Goal: Task Accomplishment & Management: Complete application form

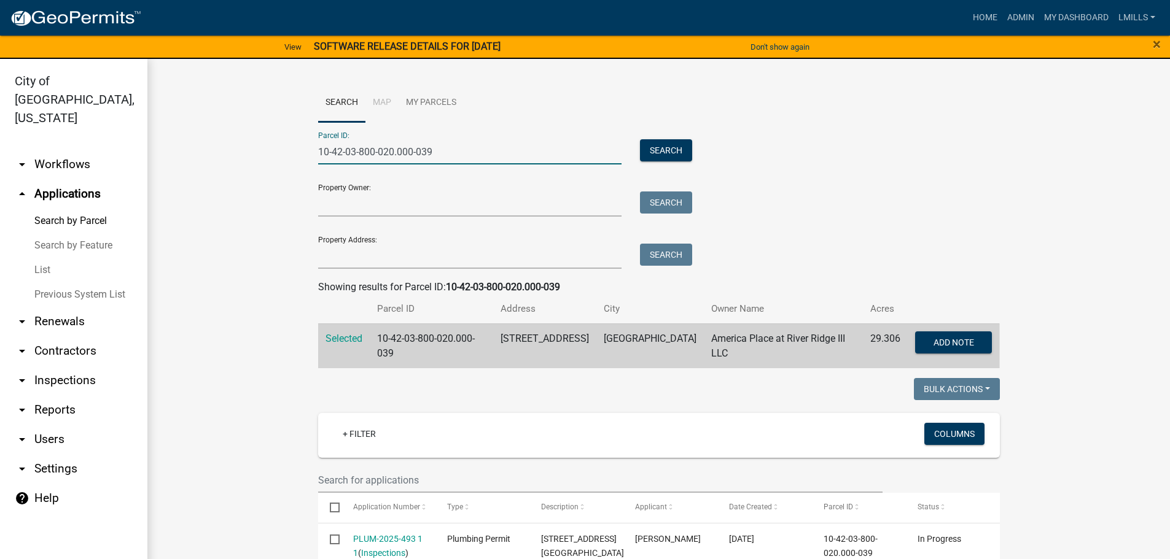
drag, startPoint x: 410, startPoint y: 153, endPoint x: 266, endPoint y: 157, distance: 143.7
click at [335, 251] on input "Property Address:" at bounding box center [470, 256] width 304 height 25
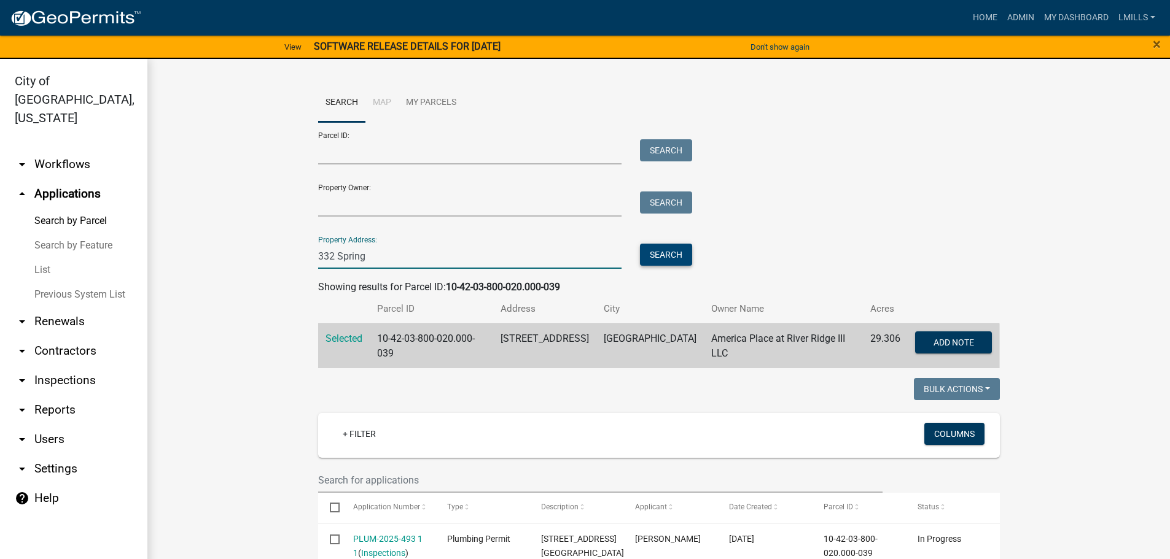
type input "332 Spring"
click at [645, 260] on button "Search" at bounding box center [666, 255] width 52 height 22
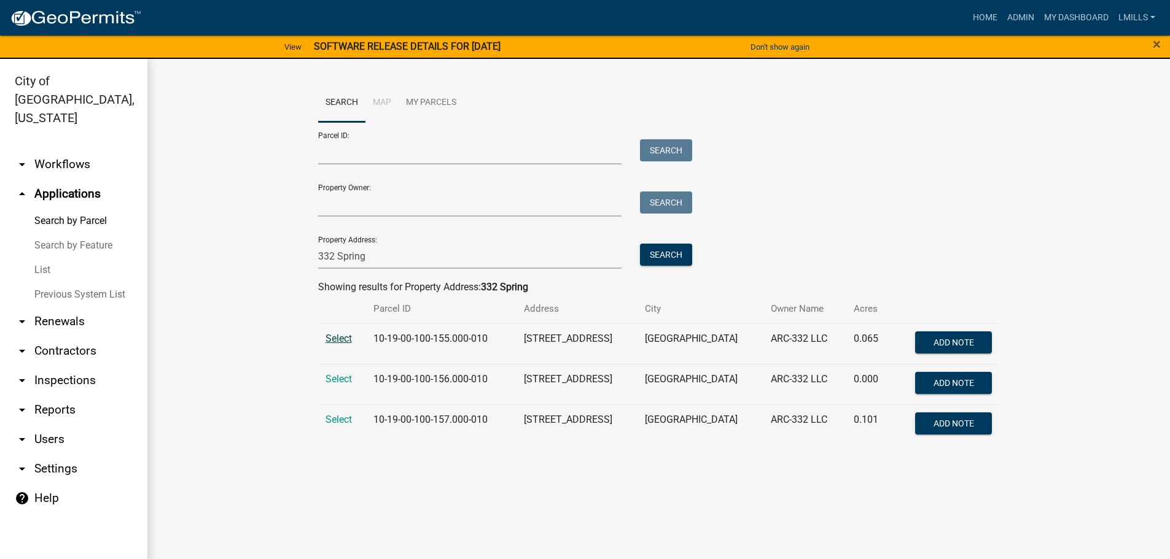
click at [348, 343] on span "Select" at bounding box center [338, 339] width 26 height 12
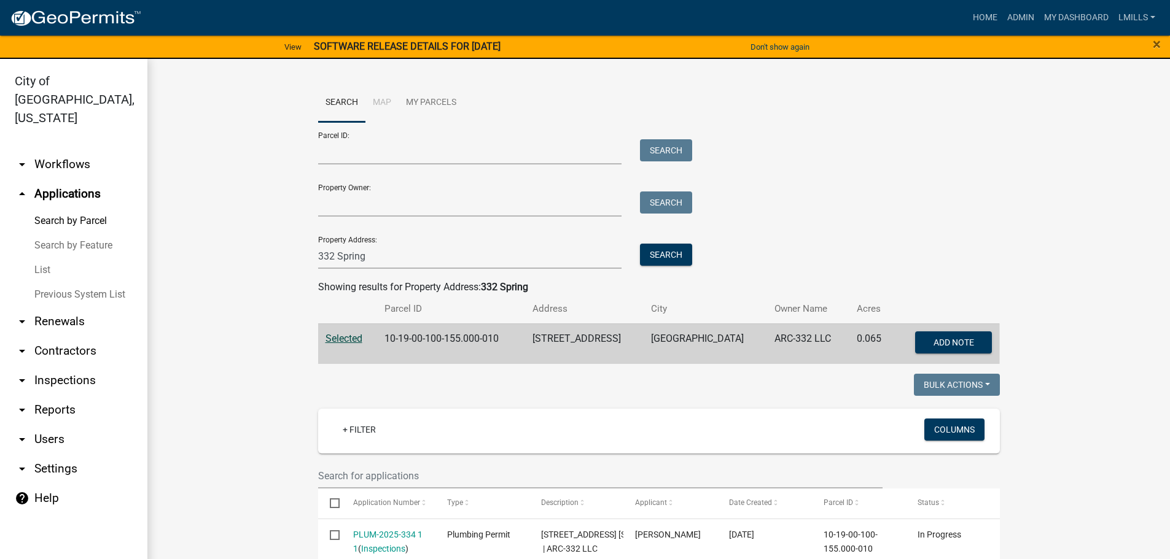
click at [76, 366] on link "arrow_drop_down Inspections" at bounding box center [73, 380] width 147 height 29
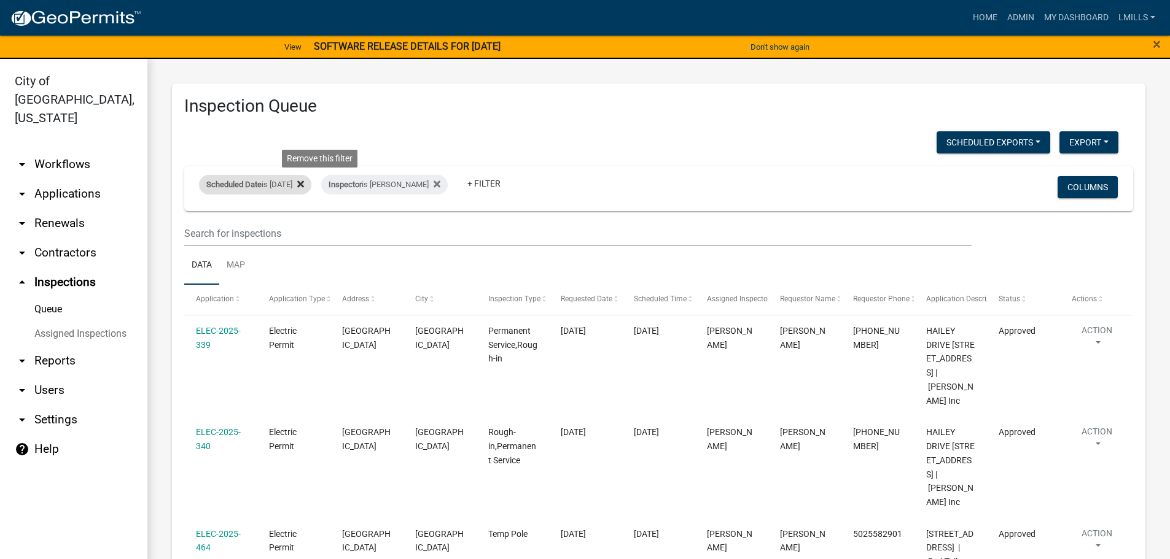
click at [304, 187] on icon at bounding box center [300, 184] width 7 height 10
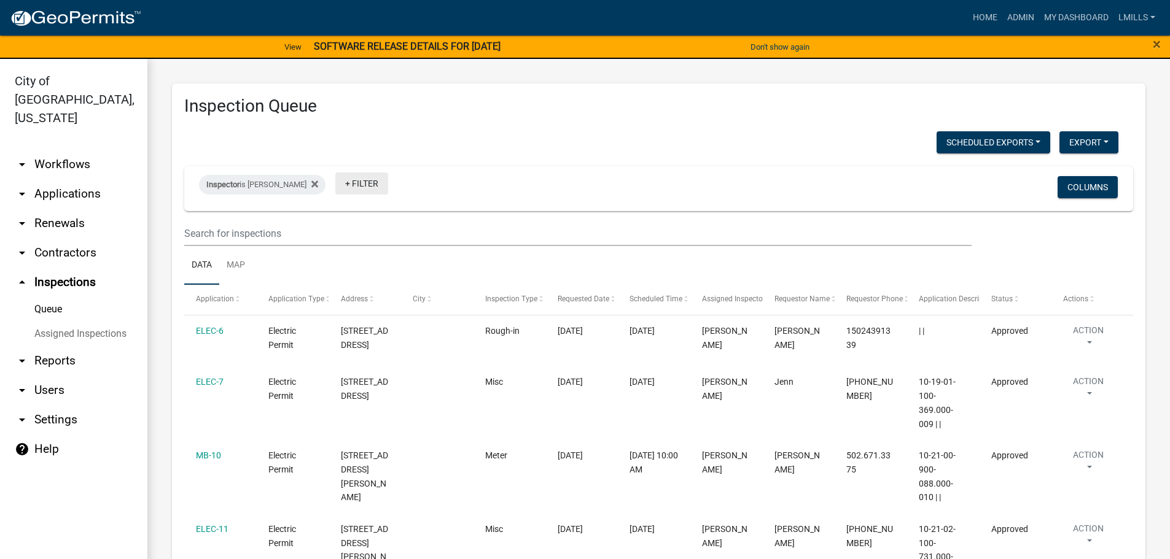
click at [355, 189] on link "+ Filter" at bounding box center [361, 184] width 53 height 22
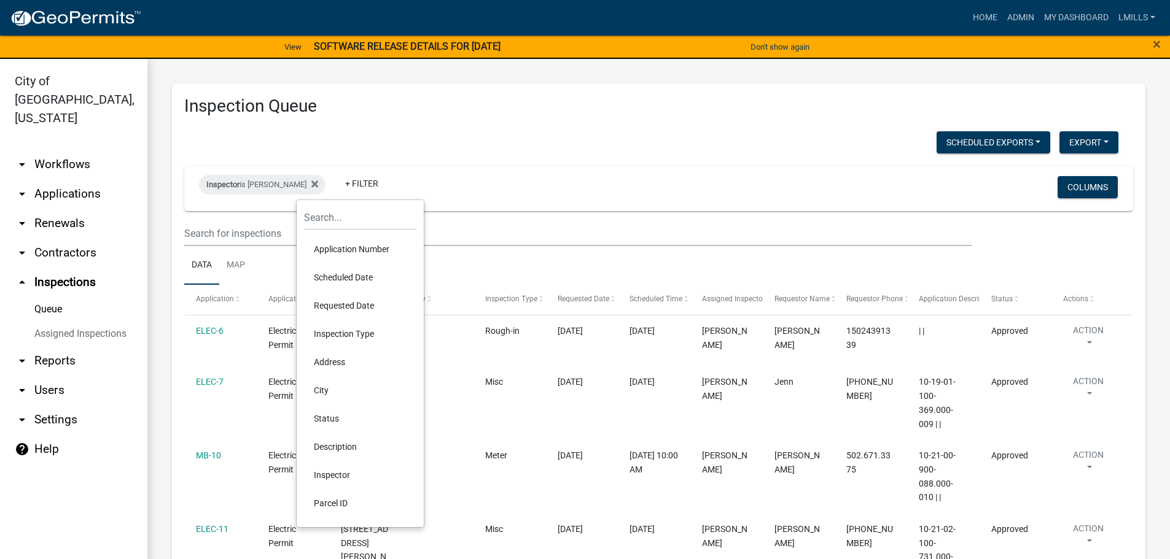
click at [354, 275] on li "Scheduled Date" at bounding box center [360, 277] width 112 height 28
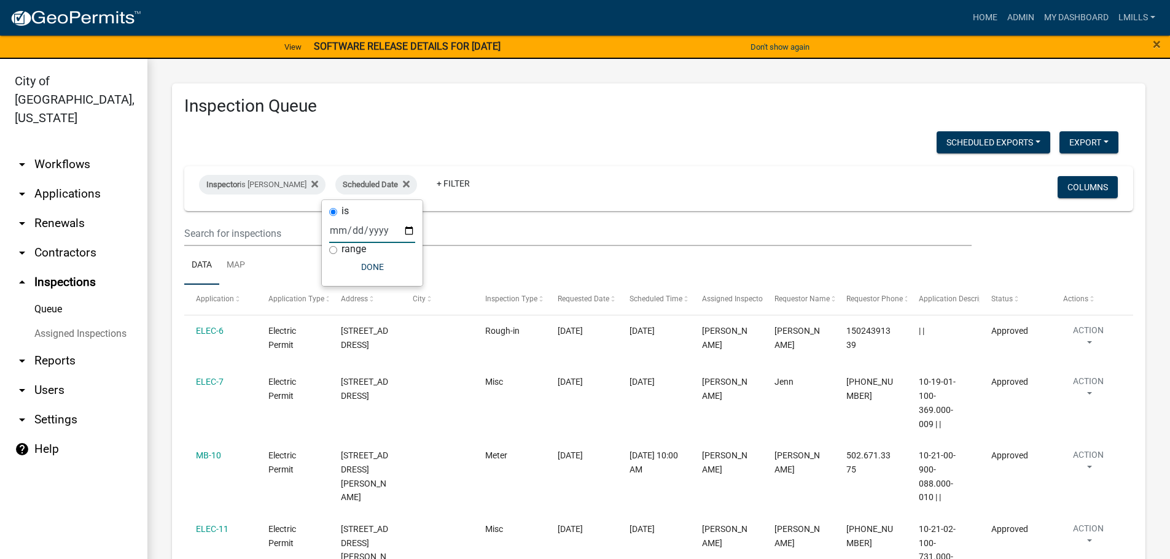
click at [376, 231] on input "date" at bounding box center [372, 230] width 86 height 25
click at [405, 229] on input "date" at bounding box center [372, 230] width 86 height 25
click at [381, 233] on input "date" at bounding box center [372, 230] width 86 height 25
click at [404, 230] on input "date" at bounding box center [372, 230] width 86 height 25
type input "2025-09-05"
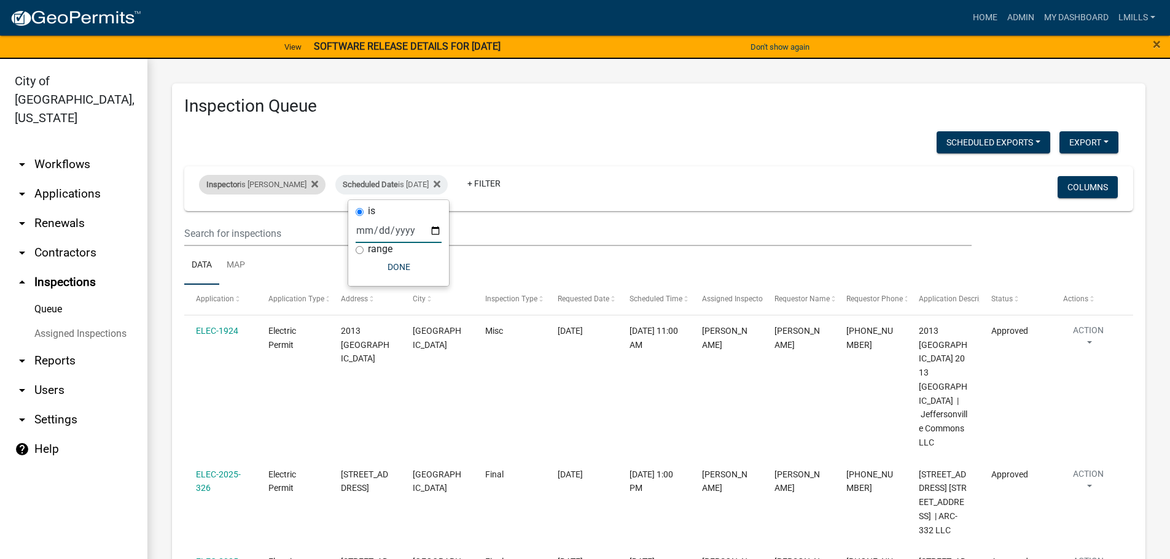
click at [270, 187] on div "Inspector is Harold Satterly" at bounding box center [262, 185] width 126 height 20
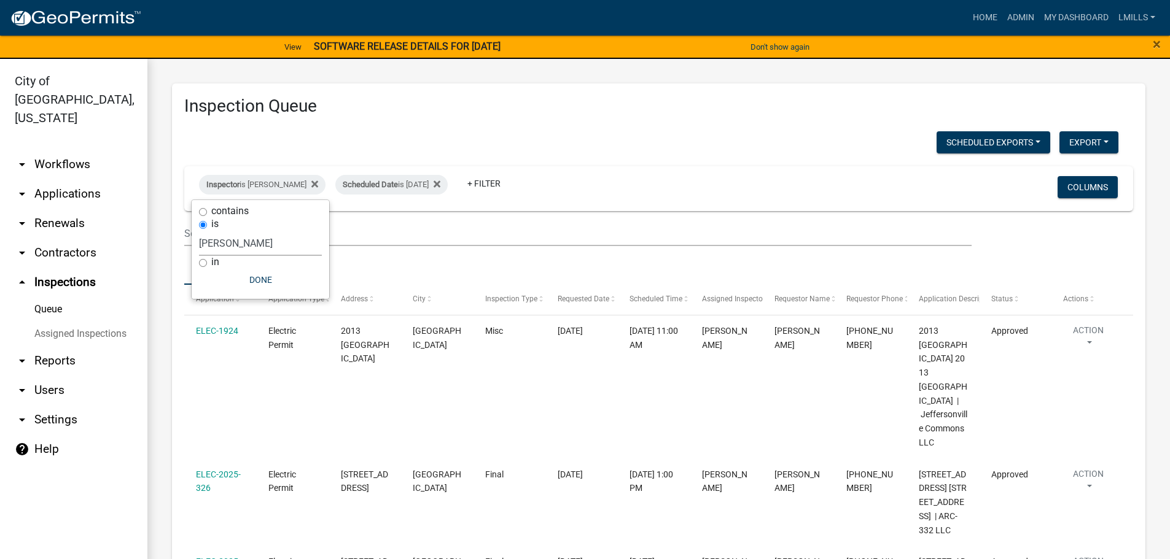
click at [273, 239] on select "Select an option None Shawn Jeremy Ramsey Mary Frey Chad Reischl Mike Kruer Har…" at bounding box center [260, 243] width 123 height 25
select select "13c97fbc-c819-4cee-844a-0db3d3c4db95"
click at [201, 231] on select "Select an option None Shawn Jeremy Ramsey Mary Frey Chad Reischl Mike Kruer Har…" at bounding box center [260, 243] width 123 height 25
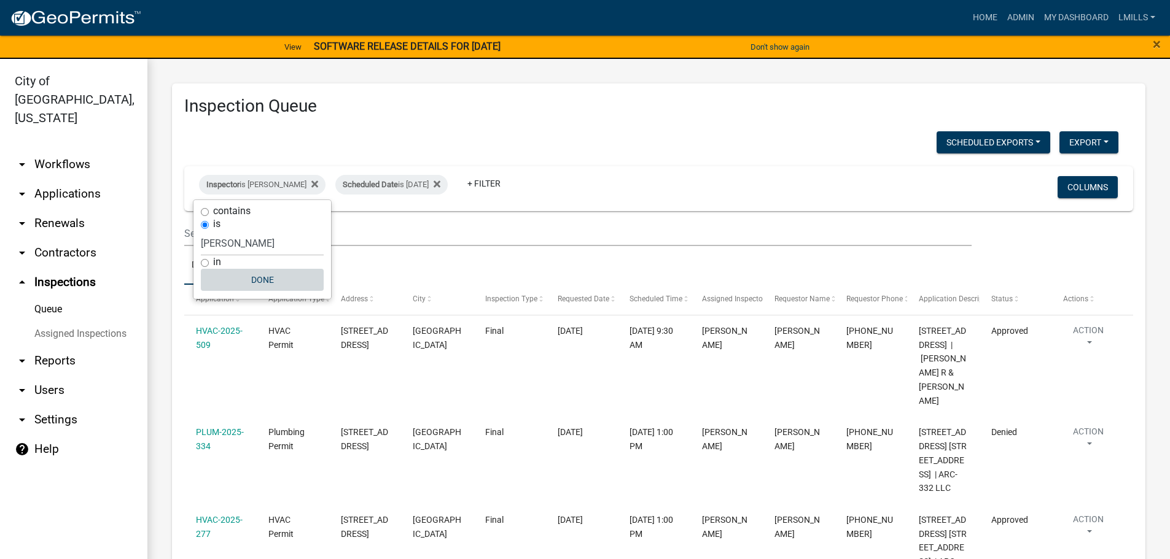
click at [260, 280] on button "Done" at bounding box center [262, 280] width 123 height 22
click at [284, 189] on div "Inspector is Jeremy Ramsey" at bounding box center [262, 185] width 126 height 20
click at [285, 247] on select "Select an option None Shawn Jeremy Ramsey Mary Frey Chad Reischl Mike Kruer Har…" at bounding box center [262, 243] width 123 height 25
select select "7b0b9f25-f402-4148-9522-9b9b34b3e885"
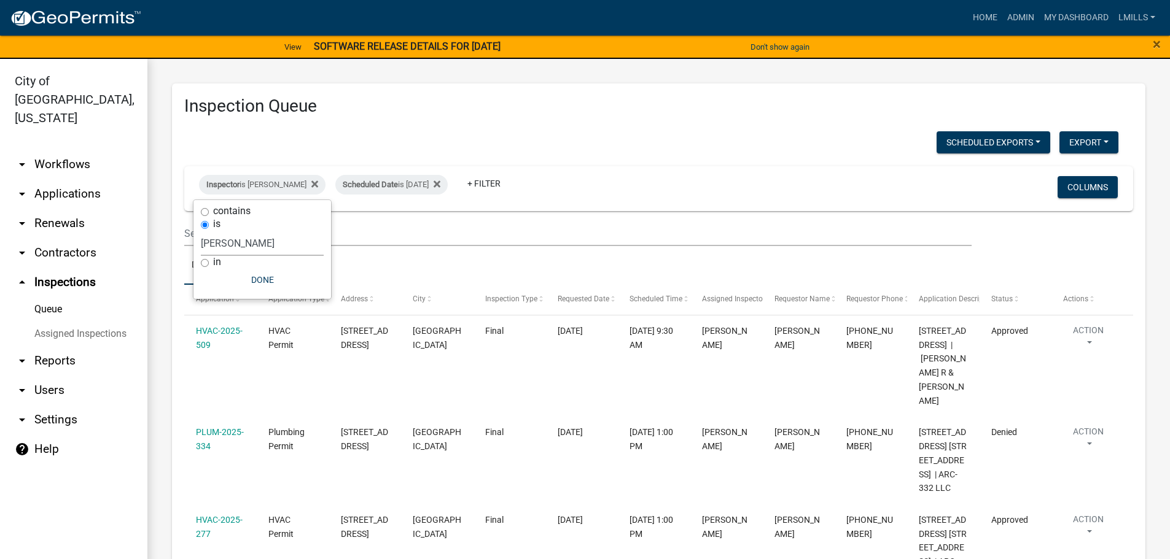
click at [201, 231] on select "Select an option None Shawn Jeremy Ramsey Mary Frey Chad Reischl Mike Kruer Har…" at bounding box center [262, 243] width 123 height 25
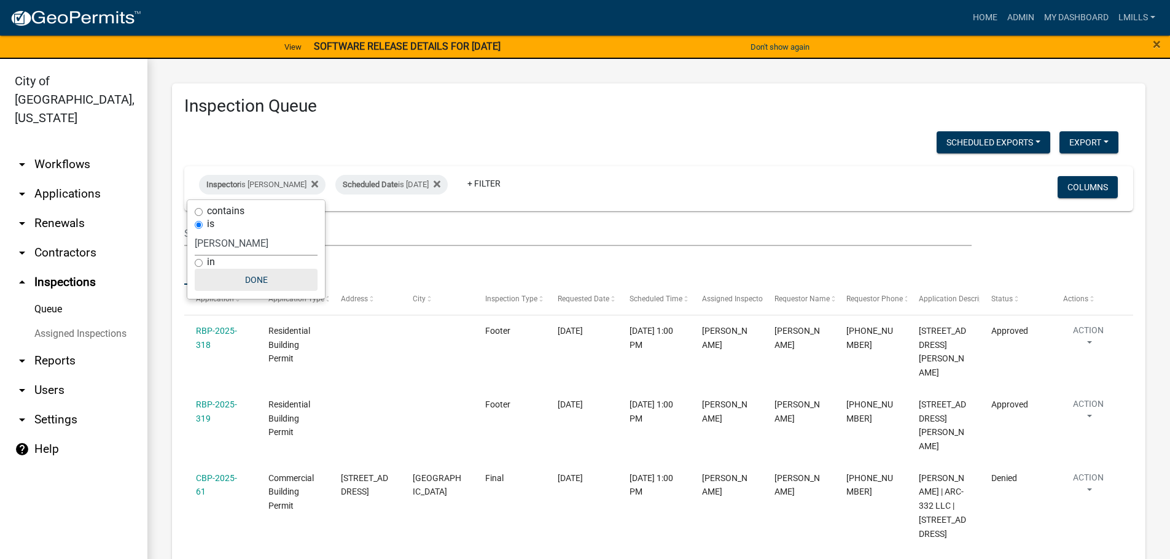
click at [257, 281] on button "Done" at bounding box center [256, 280] width 123 height 22
click at [395, 185] on div "Scheduled Date is 09/05/2025" at bounding box center [391, 185] width 112 height 20
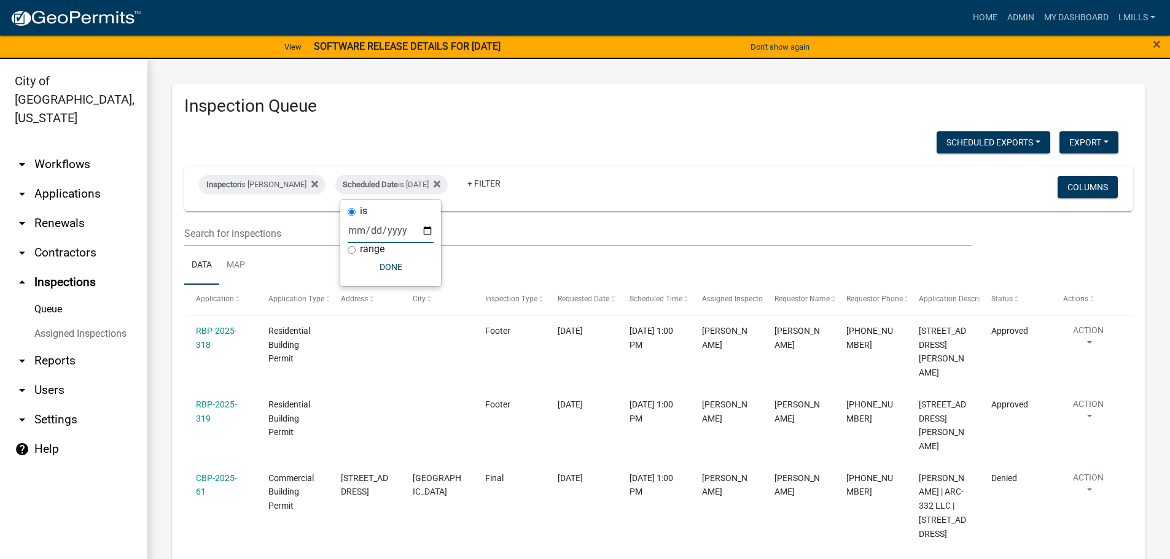
click at [427, 230] on input "2025-09-05" at bounding box center [391, 230] width 86 height 25
type input "2025-09-08"
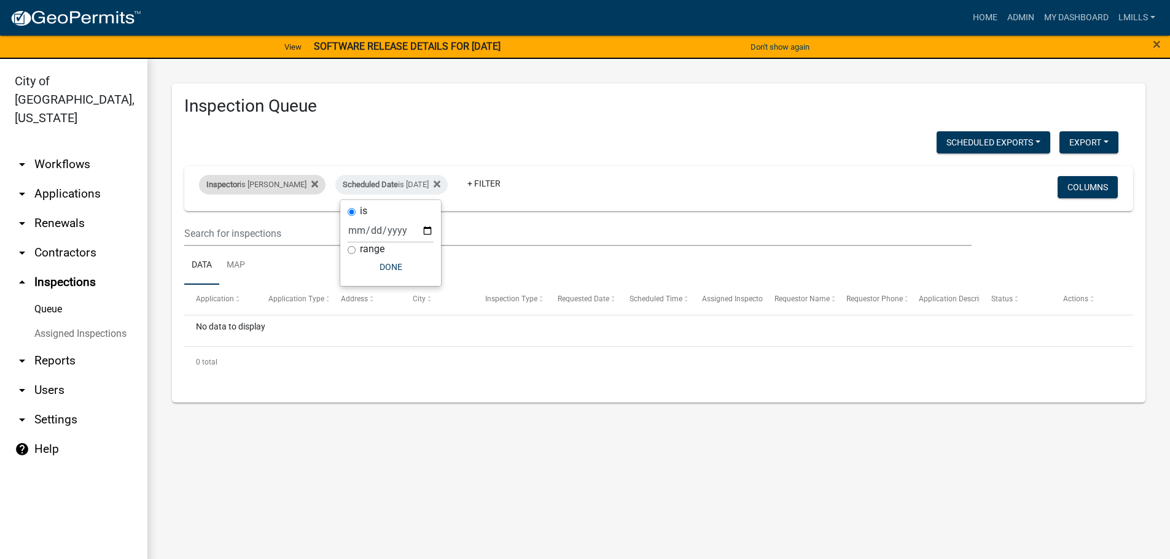
click at [260, 185] on div "Inspector is larry wallace" at bounding box center [262, 185] width 126 height 20
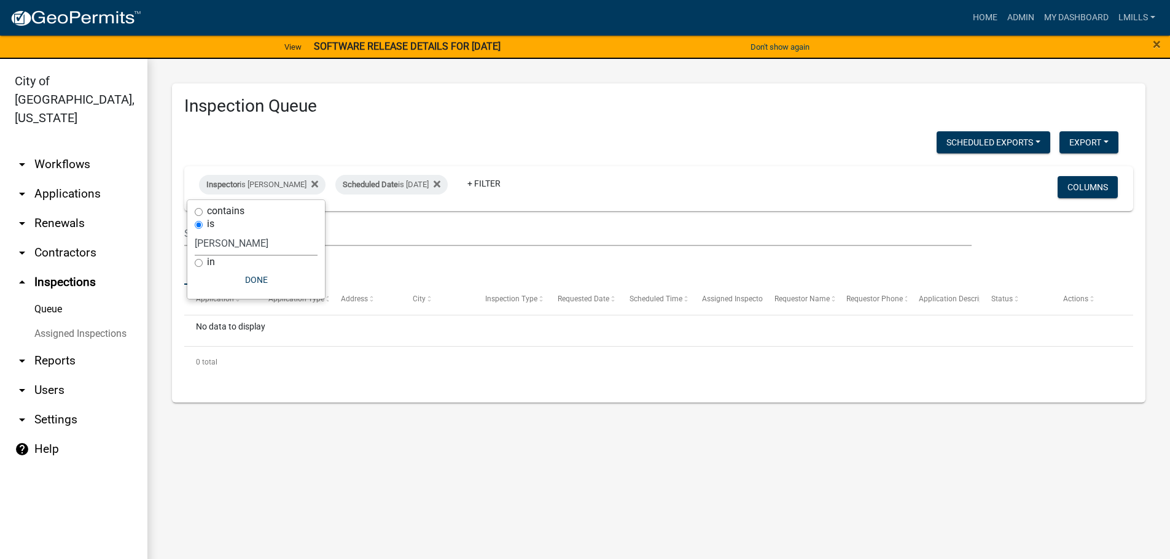
click at [265, 250] on select "Select an option None Shawn Jeremy Ramsey Mary Frey Chad Reischl Mike Kruer Har…" at bounding box center [256, 243] width 123 height 25
select select "13c97fbc-c819-4cee-844a-0db3d3c4db95"
click at [201, 231] on select "Select an option None Shawn Jeremy Ramsey Mary Frey Chad Reischl Mike Kruer Har…" at bounding box center [256, 243] width 123 height 25
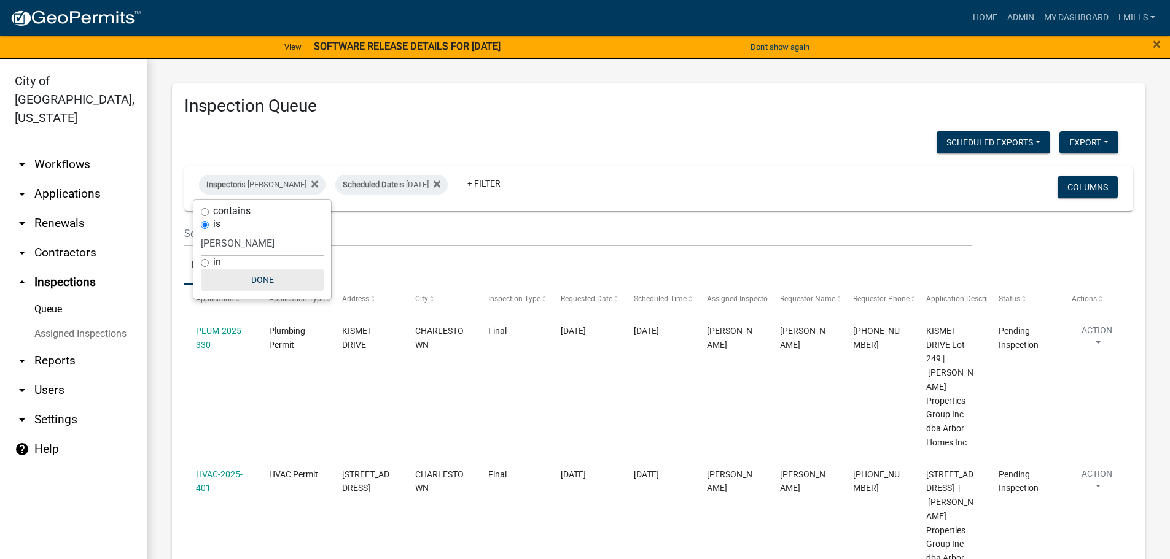
click at [266, 282] on button "Done" at bounding box center [262, 280] width 123 height 22
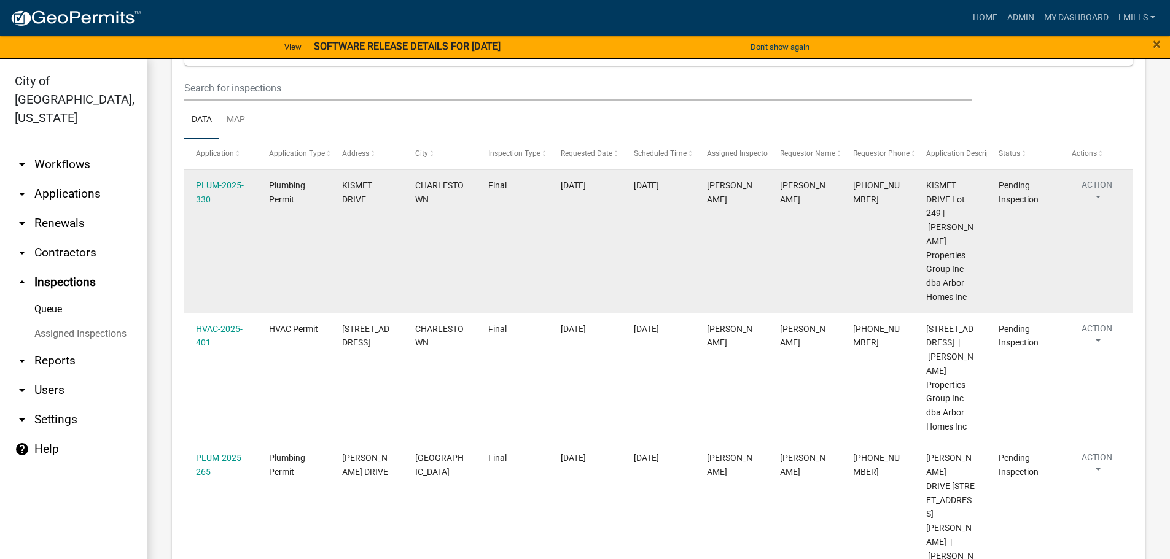
scroll to position [90, 0]
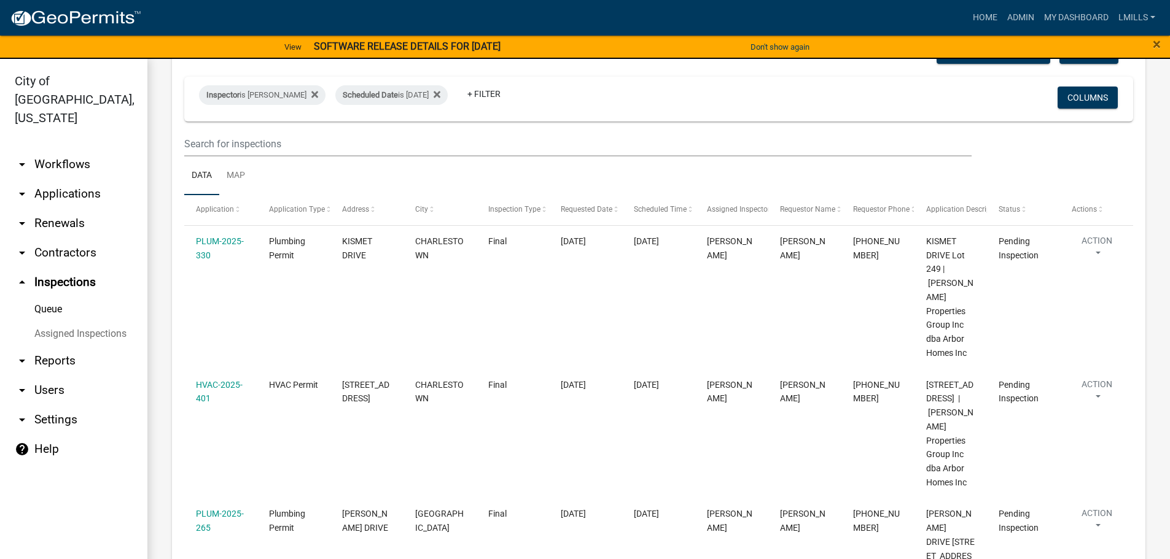
click at [85, 179] on link "arrow_drop_down Applications" at bounding box center [73, 193] width 147 height 29
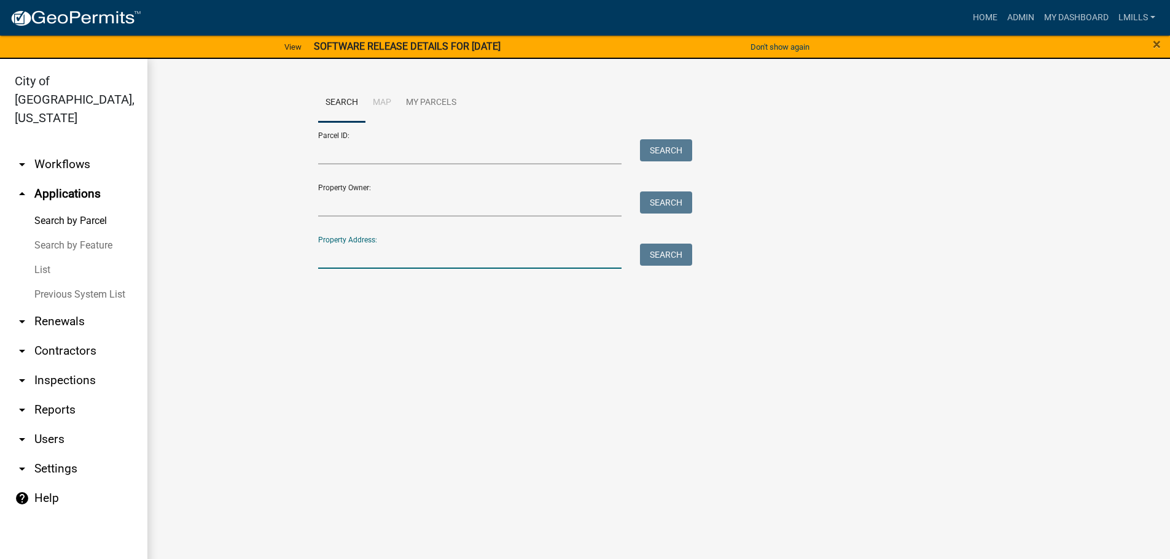
click at [378, 256] on input "Property Address:" at bounding box center [470, 256] width 304 height 25
type input "3823 Ridge"
click at [653, 257] on button "Search" at bounding box center [666, 255] width 52 height 22
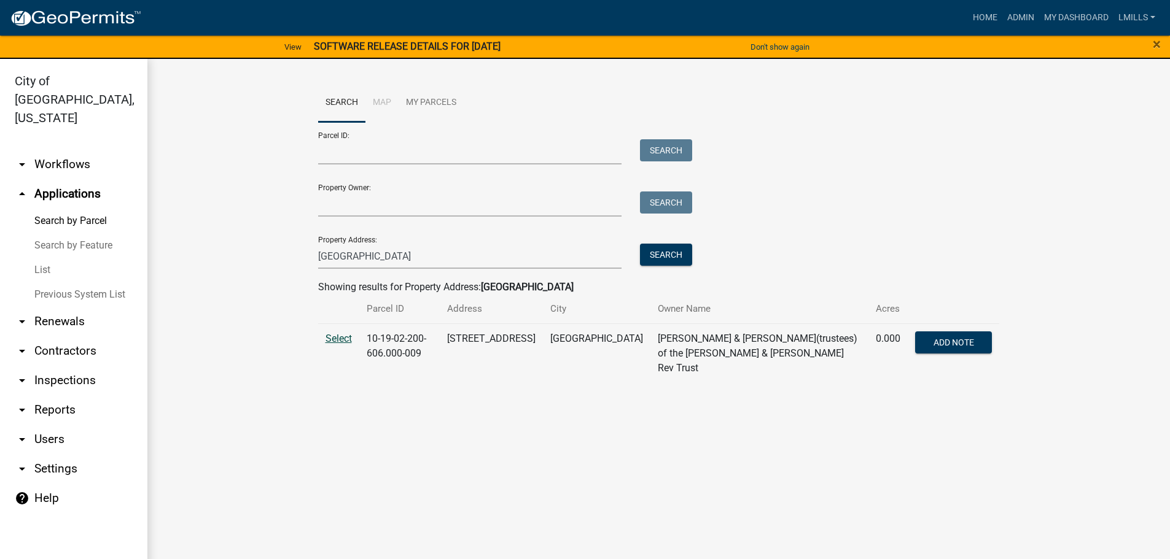
click at [344, 340] on span "Select" at bounding box center [338, 339] width 26 height 12
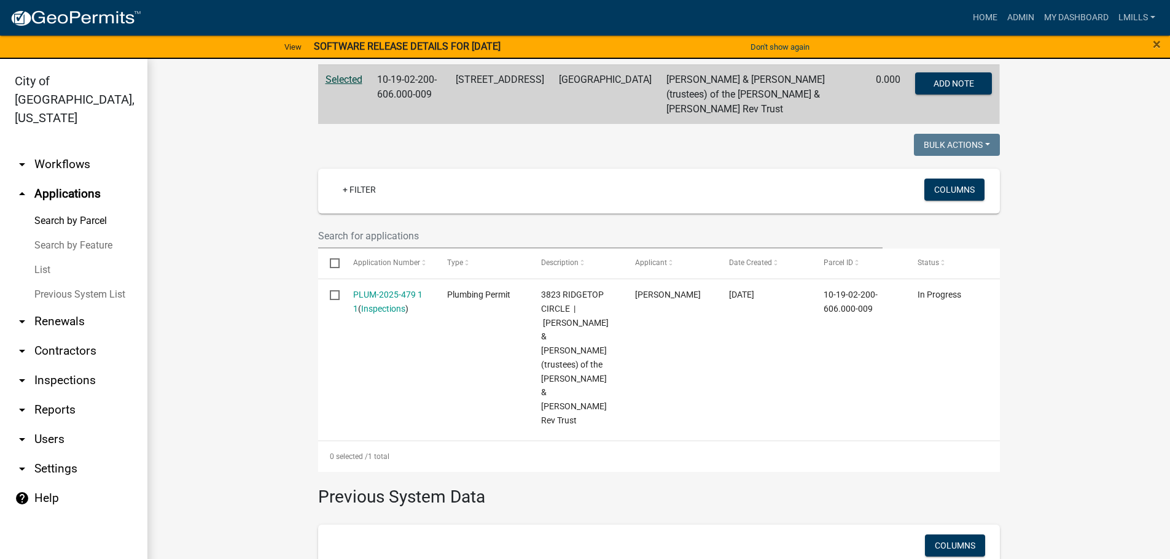
scroll to position [307, 0]
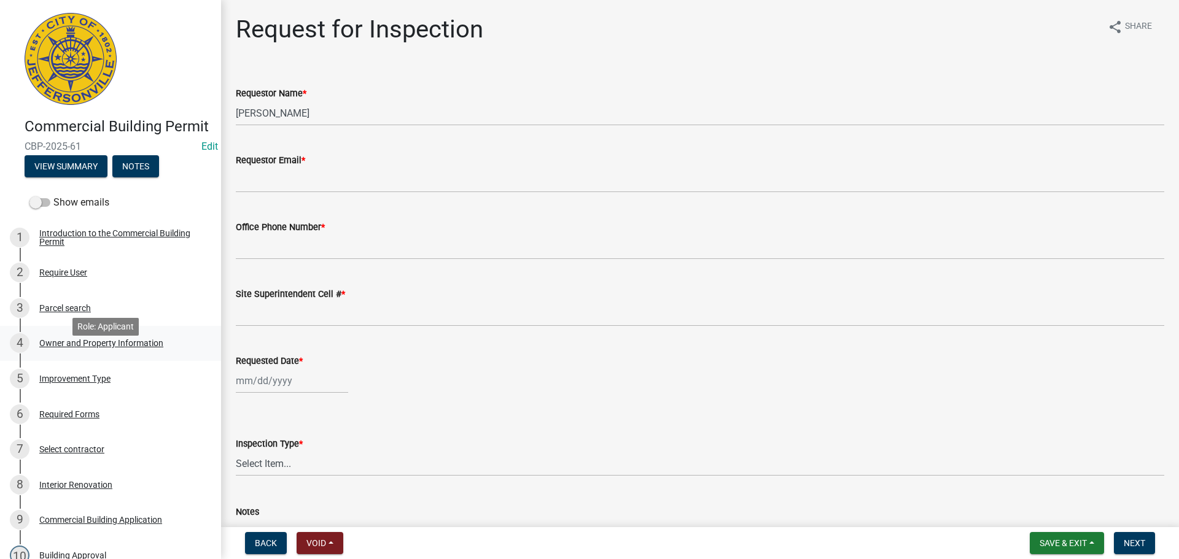
click at [121, 348] on div "Owner and Property Information" at bounding box center [101, 343] width 124 height 9
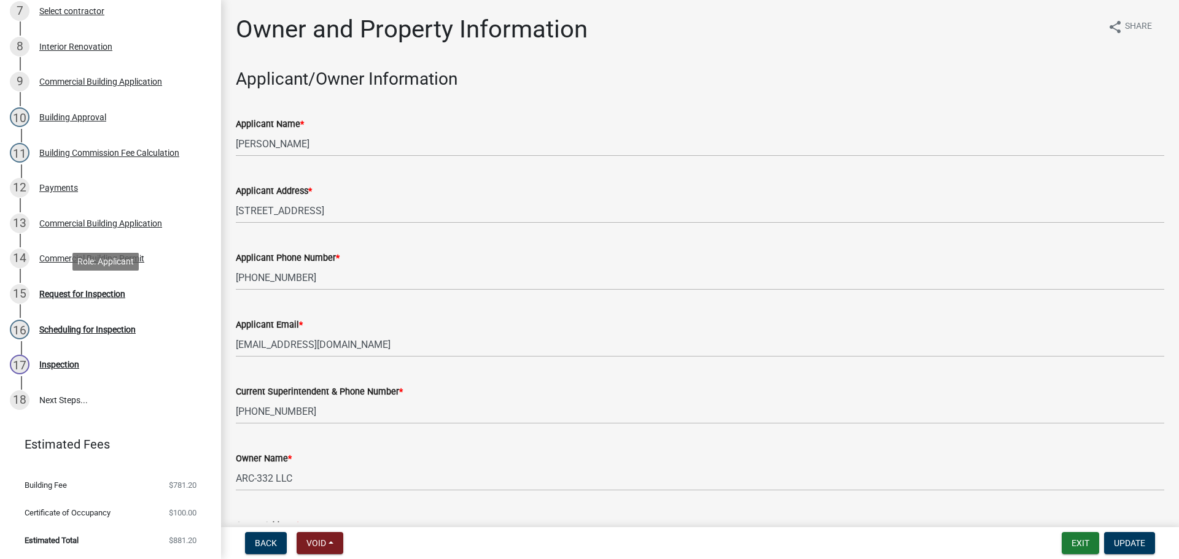
scroll to position [456, 0]
click at [91, 290] on div "Request for Inspection" at bounding box center [82, 294] width 86 height 9
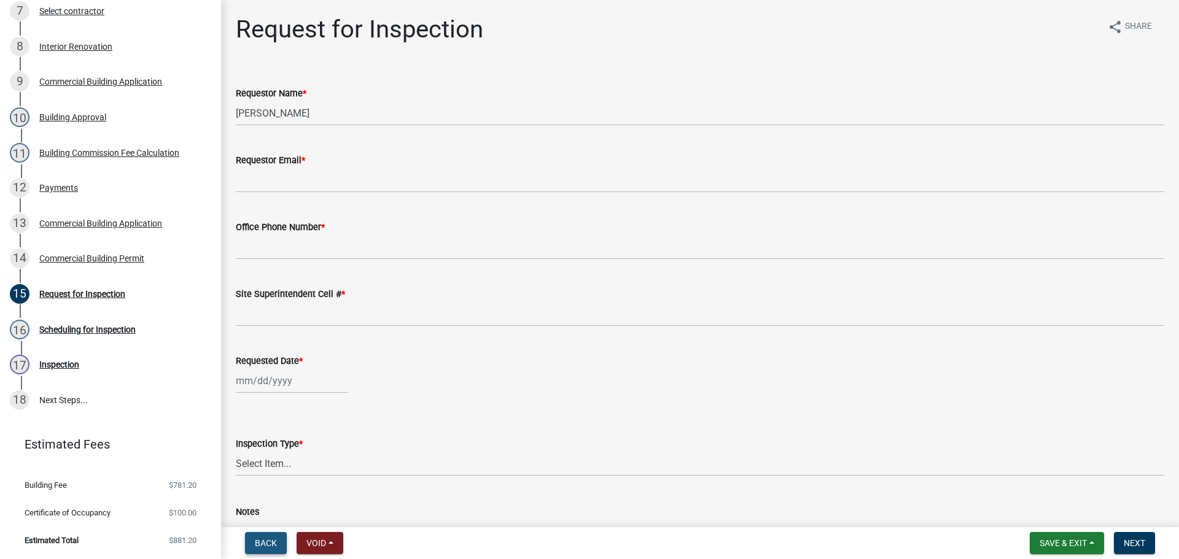
click at [260, 543] on span "Back" at bounding box center [266, 544] width 22 height 10
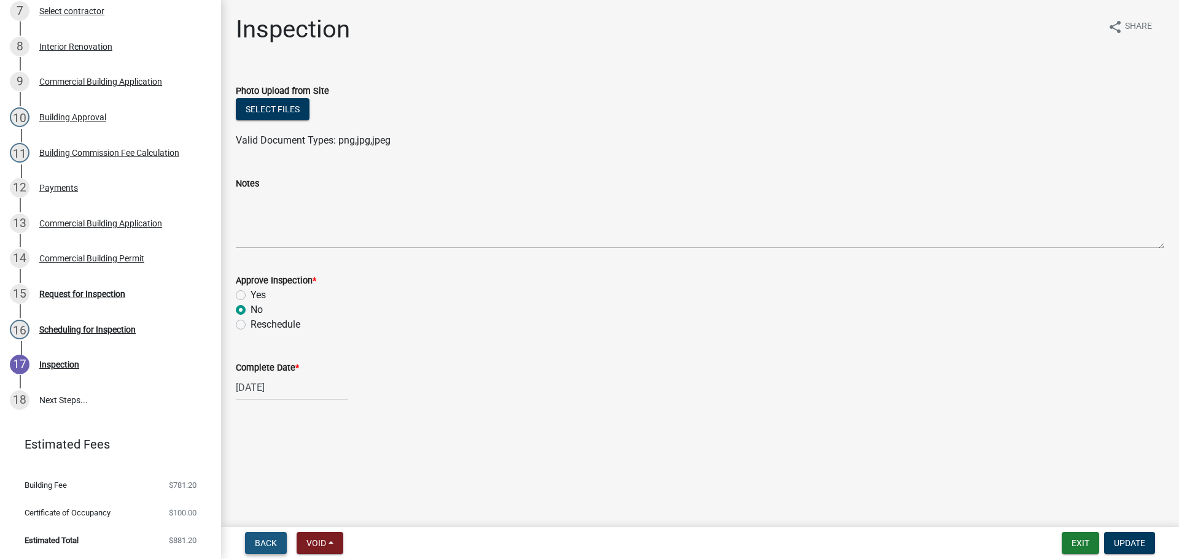
click at [259, 542] on span "Back" at bounding box center [266, 544] width 22 height 10
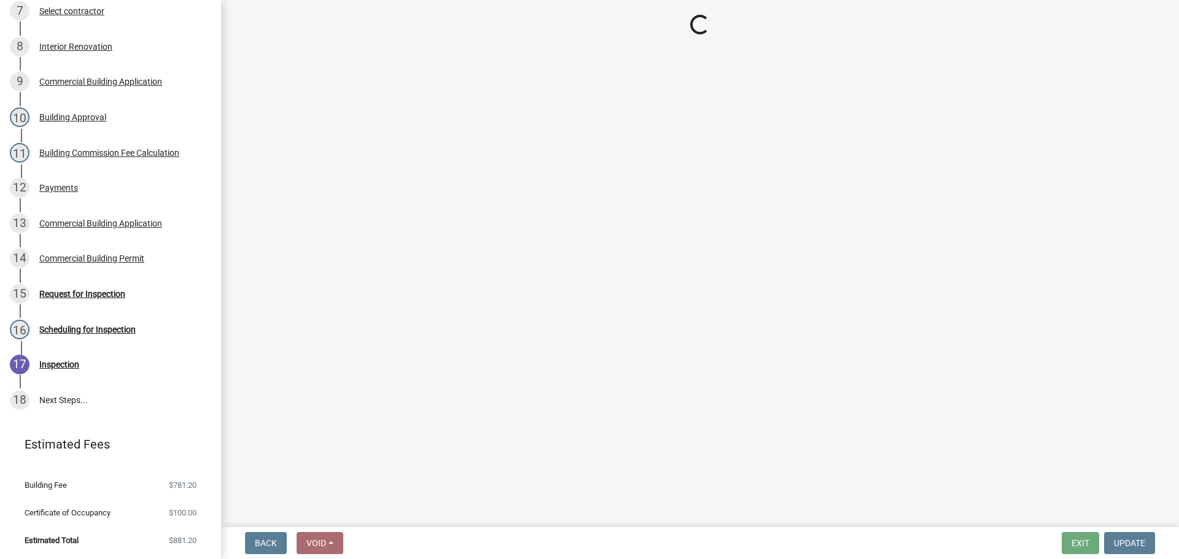
select select "7b0b9f25-f402-4148-9522-9b9b34b3e885"
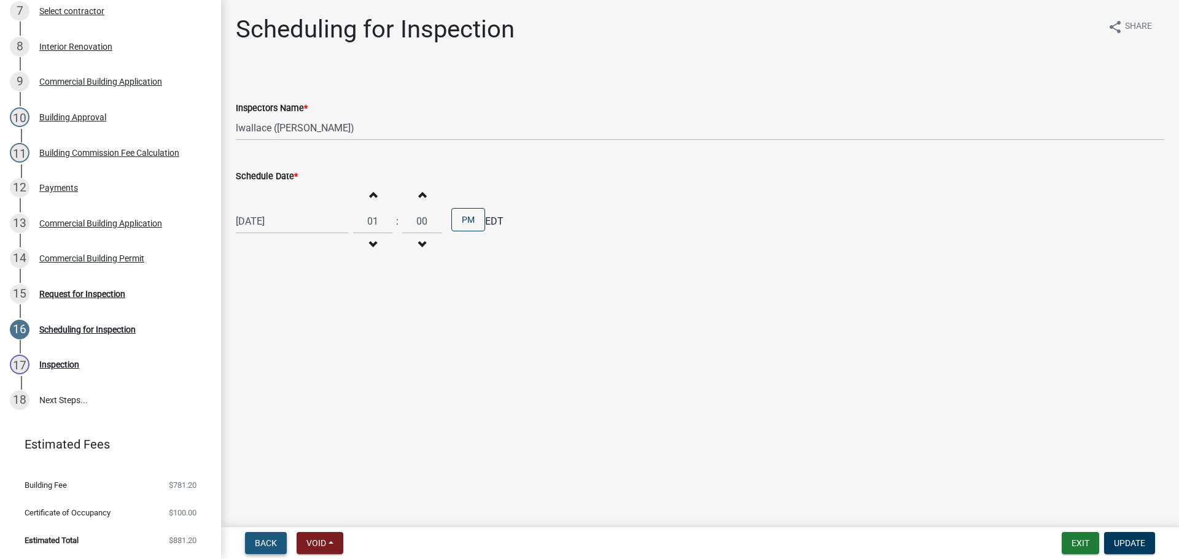
click at [259, 539] on span "Back" at bounding box center [266, 544] width 22 height 10
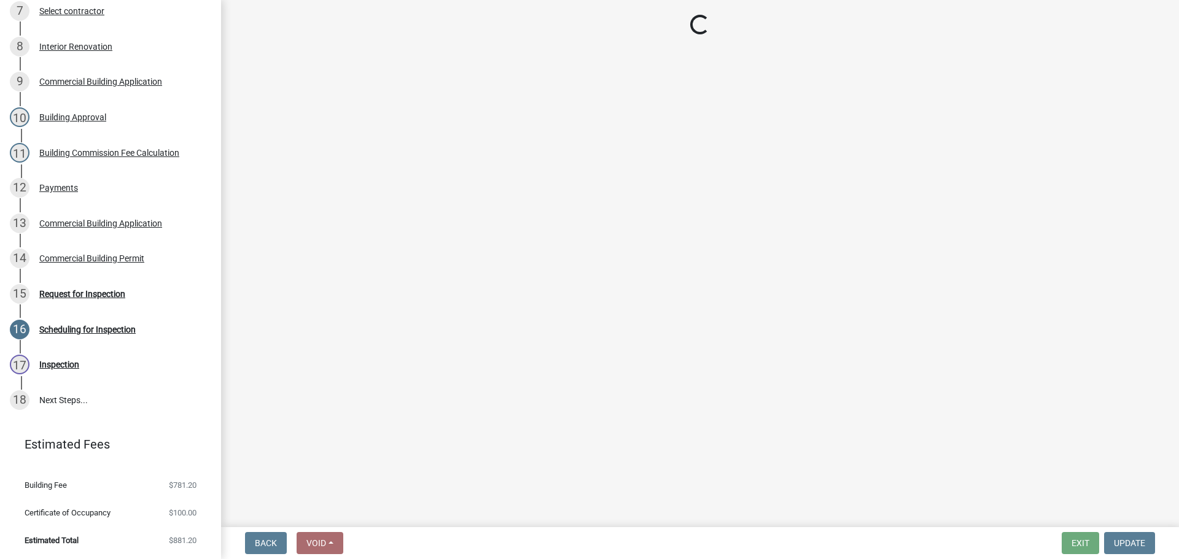
select select "8ea0f6e5-dde7-4881-a999-02519822ccbf"
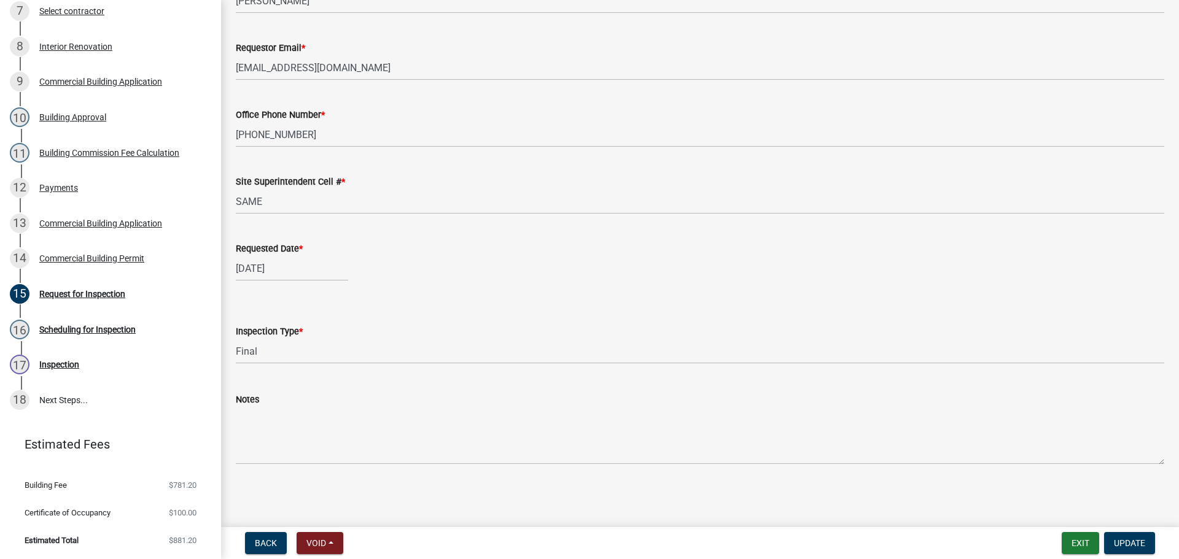
scroll to position [0, 0]
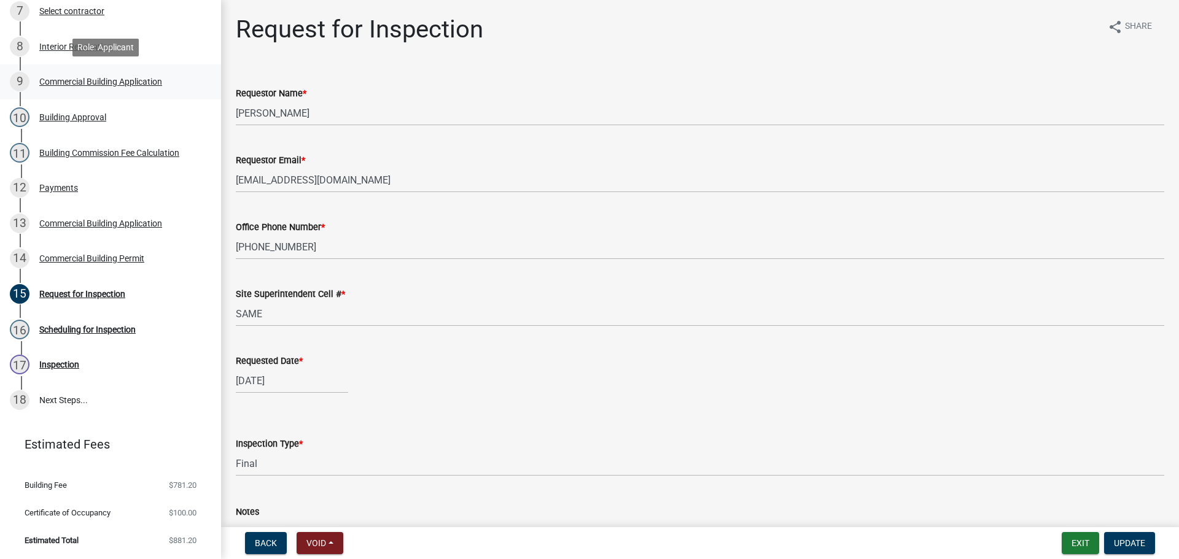
click at [122, 84] on div "Commercial Building Application" at bounding box center [100, 81] width 123 height 9
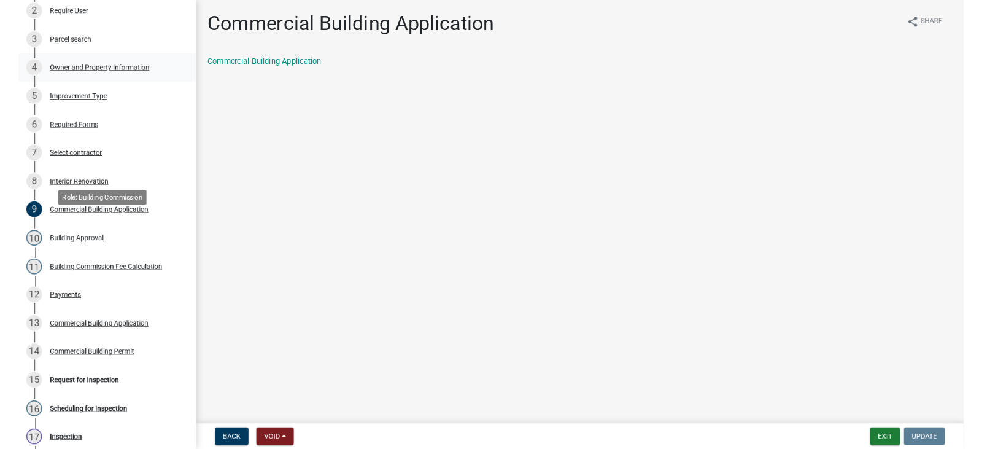
scroll to position [211, 0]
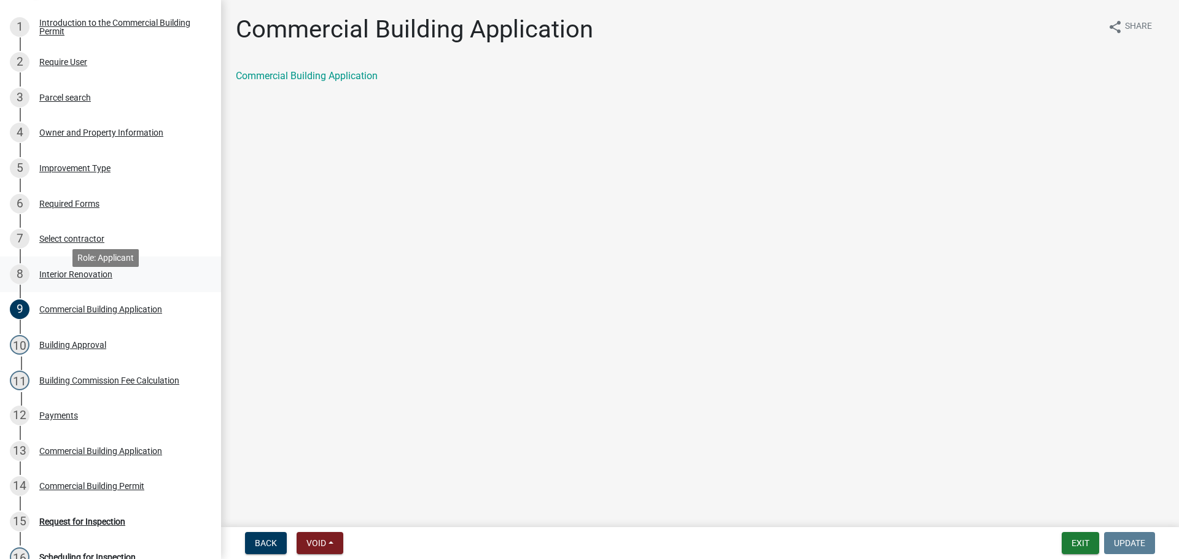
click at [80, 279] on div "Interior Renovation" at bounding box center [75, 274] width 73 height 9
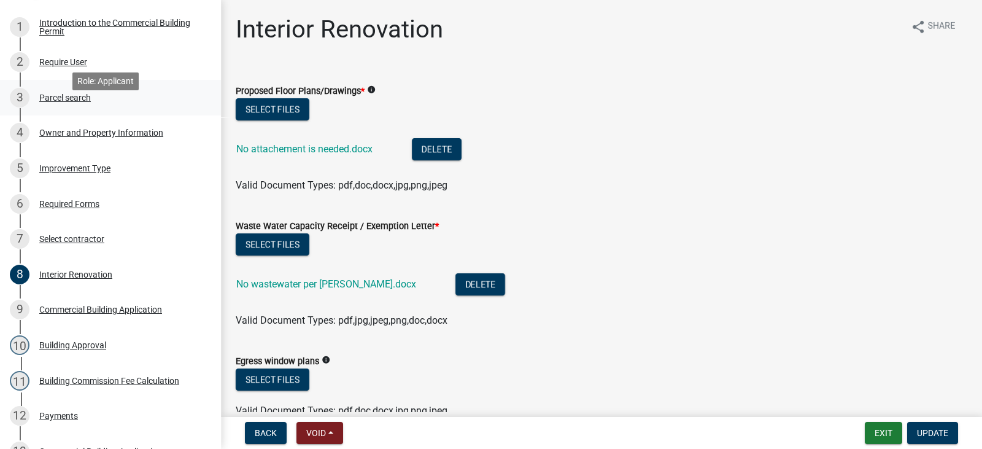
click at [70, 102] on div "Parcel search" at bounding box center [65, 97] width 52 height 9
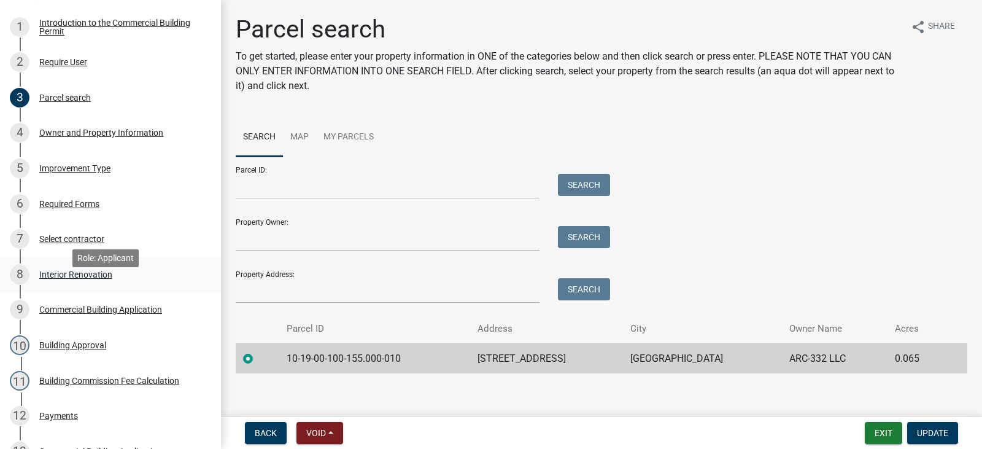
click at [58, 279] on div "Interior Renovation" at bounding box center [75, 274] width 73 height 9
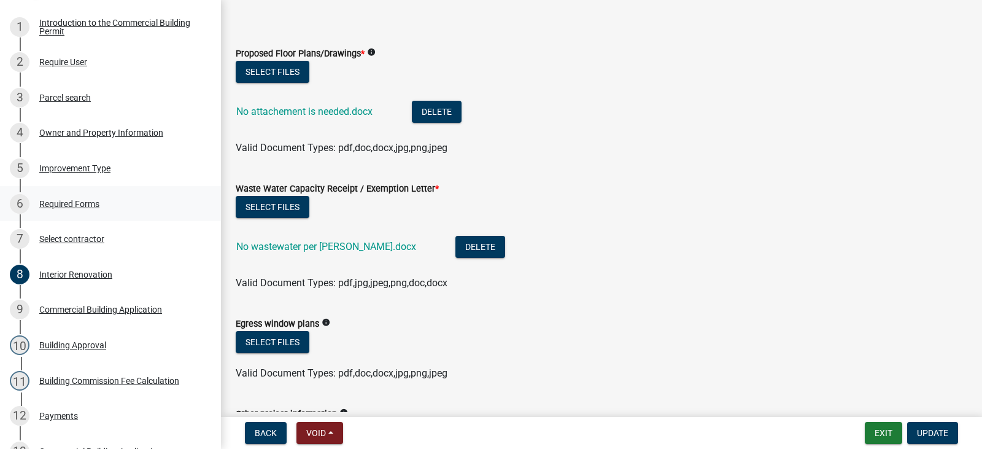
scroll to position [33, 0]
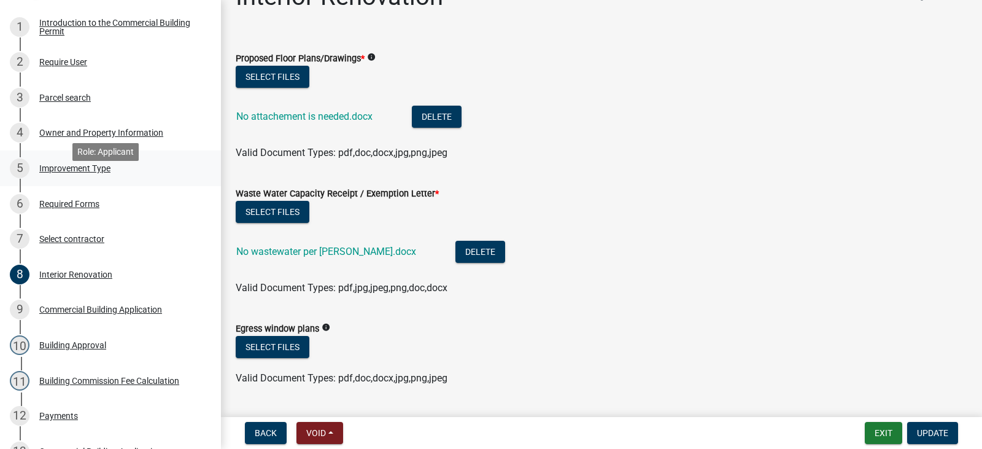
click at [66, 173] on div "Improvement Type" at bounding box center [74, 168] width 71 height 9
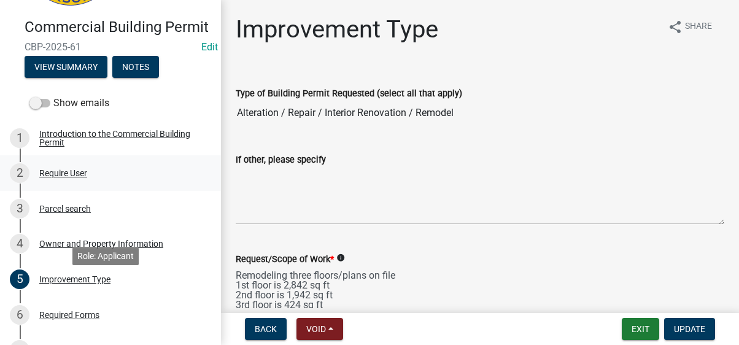
scroll to position [0, 0]
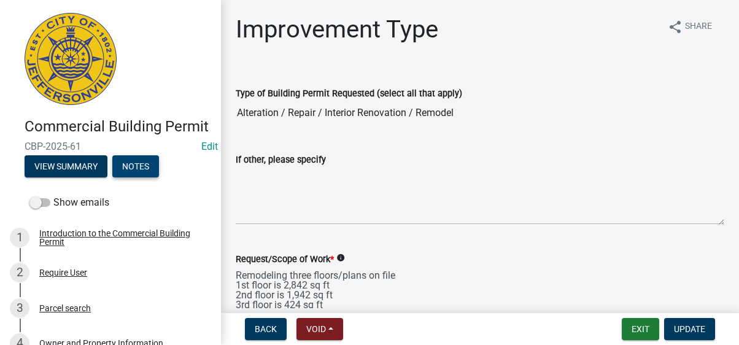
click at [142, 177] on button "Notes" at bounding box center [135, 166] width 47 height 22
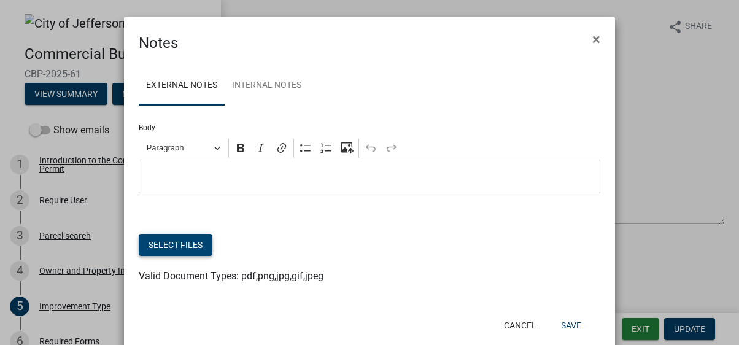
click at [171, 246] on button "Select files" at bounding box center [176, 245] width 74 height 22
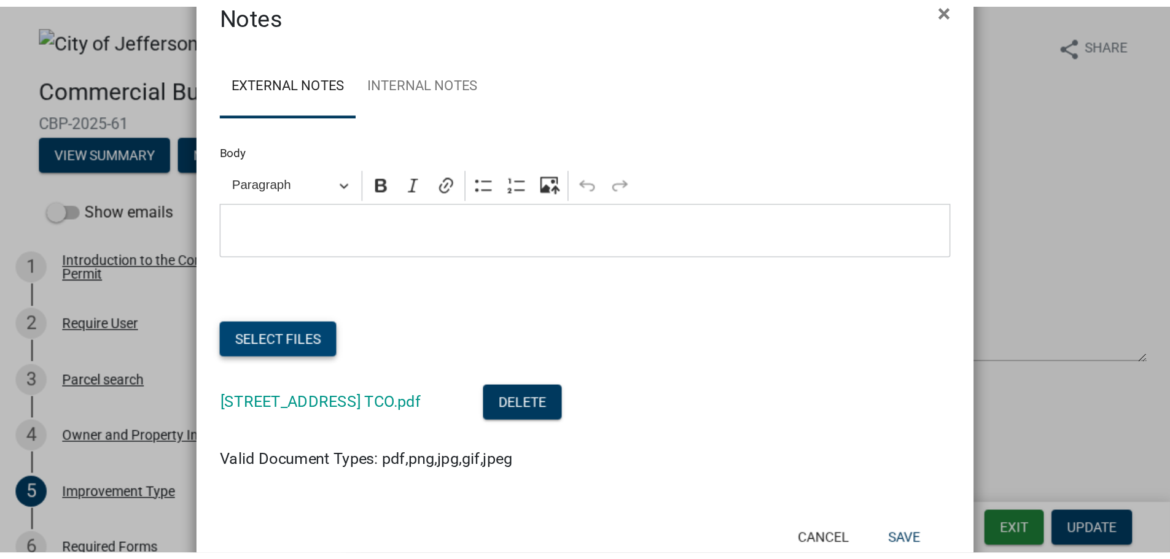
scroll to position [72, 0]
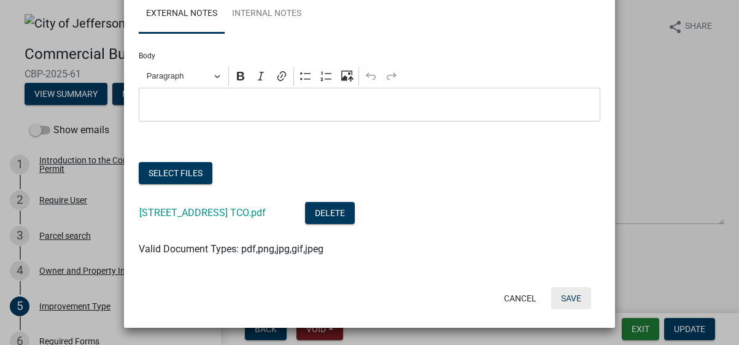
click at [565, 297] on button "Save" at bounding box center [571, 298] width 40 height 22
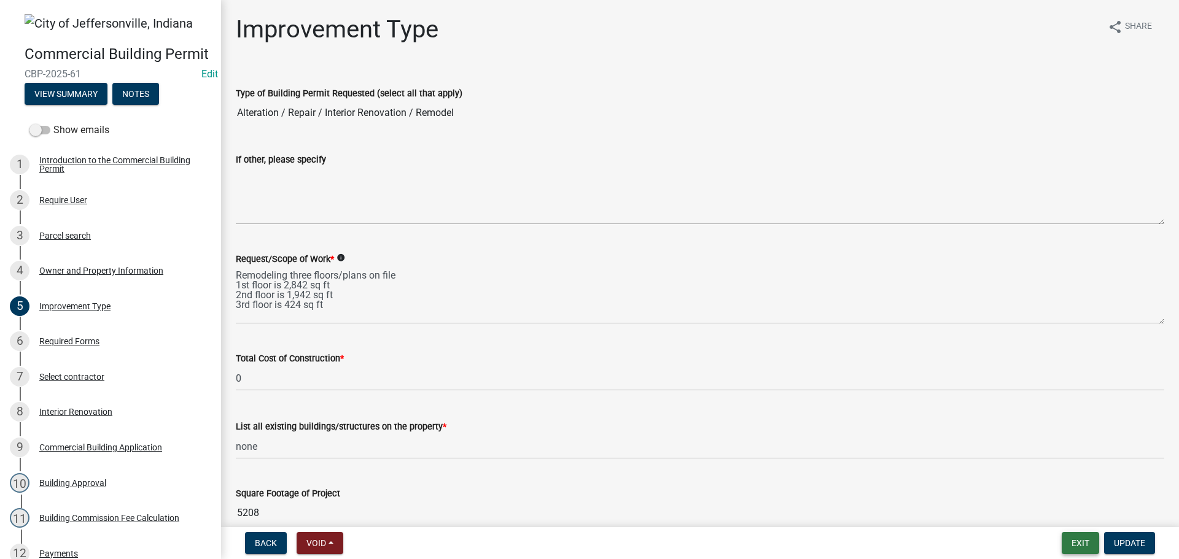
click at [1079, 544] on button "Exit" at bounding box center [1080, 543] width 37 height 22
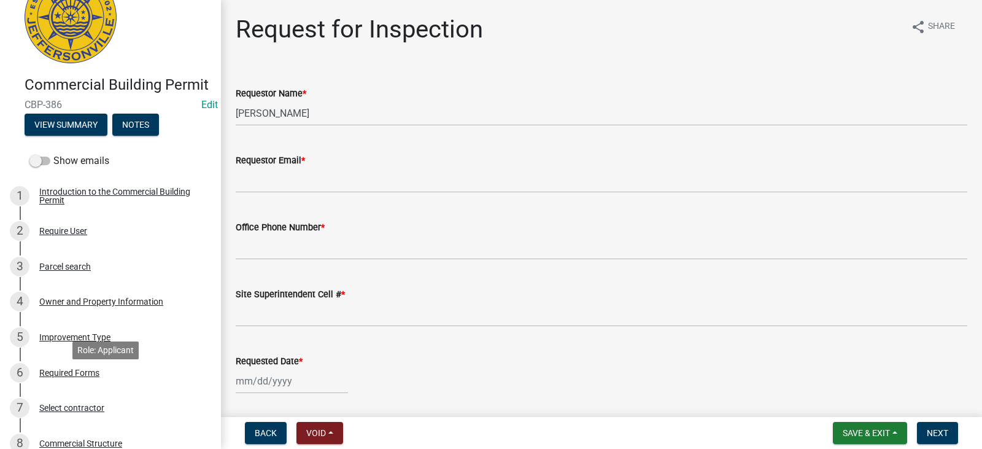
scroll to position [184, 0]
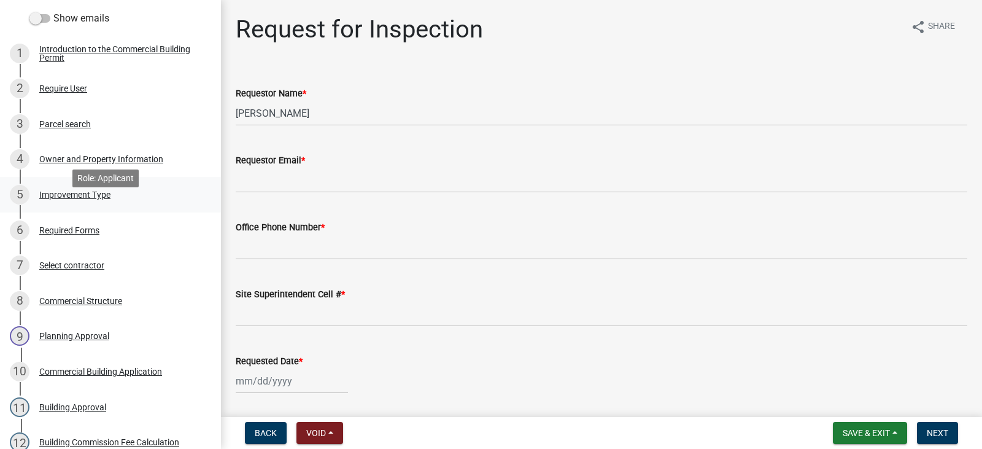
click at [61, 199] on div "Improvement Type" at bounding box center [74, 194] width 71 height 9
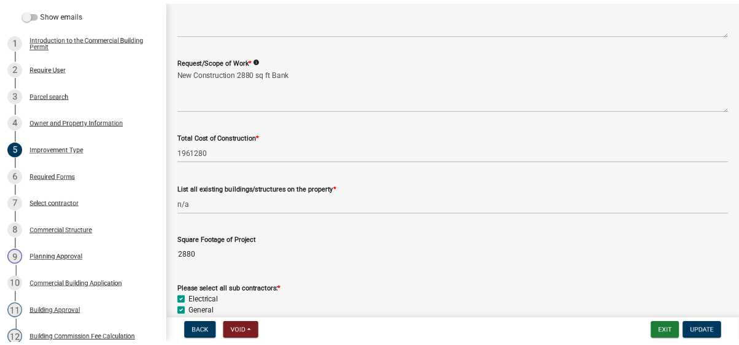
scroll to position [123, 0]
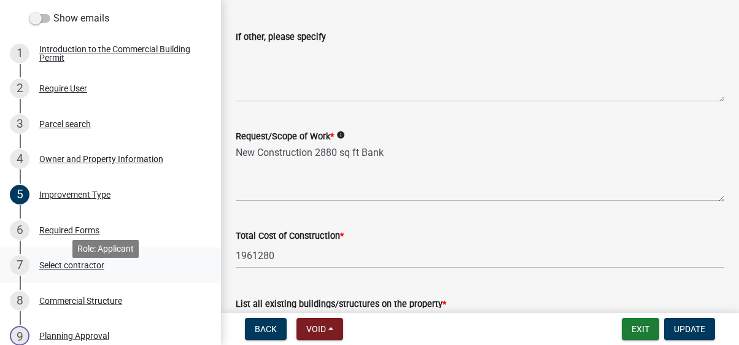
click at [69, 270] on div "Select contractor" at bounding box center [71, 265] width 65 height 9
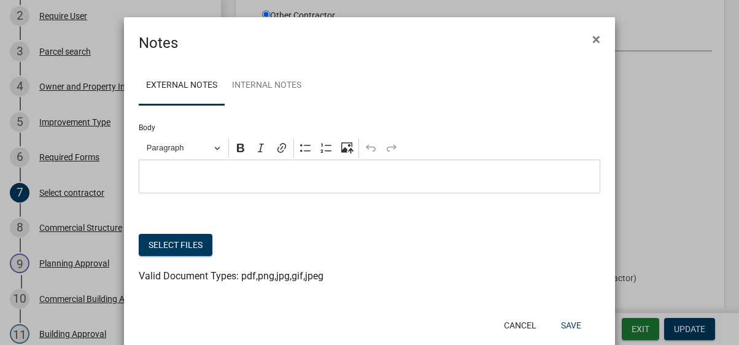
scroll to position [112, 0]
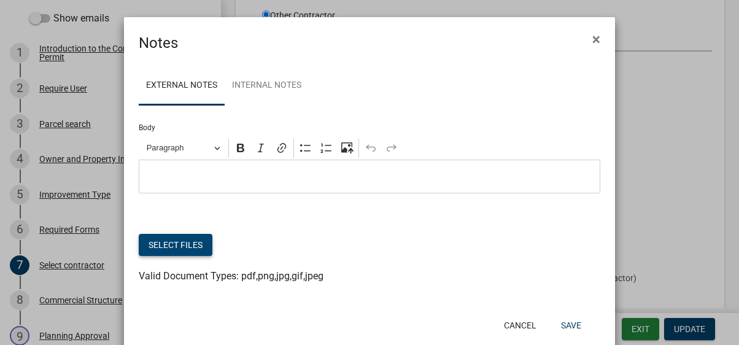
click at [168, 243] on button "Select files" at bounding box center [176, 245] width 74 height 22
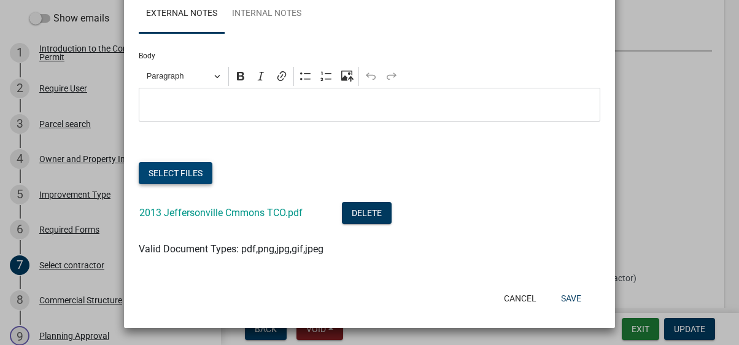
scroll to position [72, 0]
click at [560, 299] on button "Save" at bounding box center [571, 298] width 40 height 22
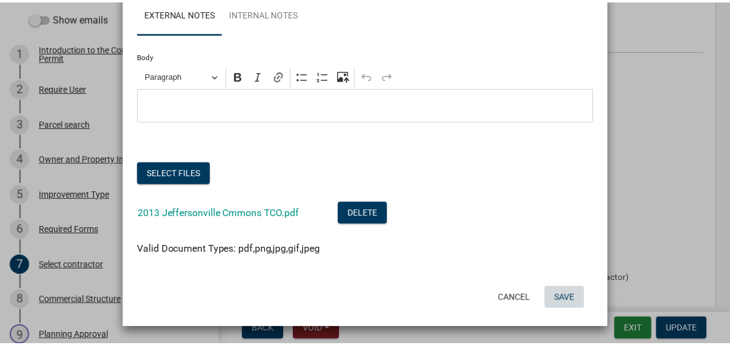
scroll to position [100, 0]
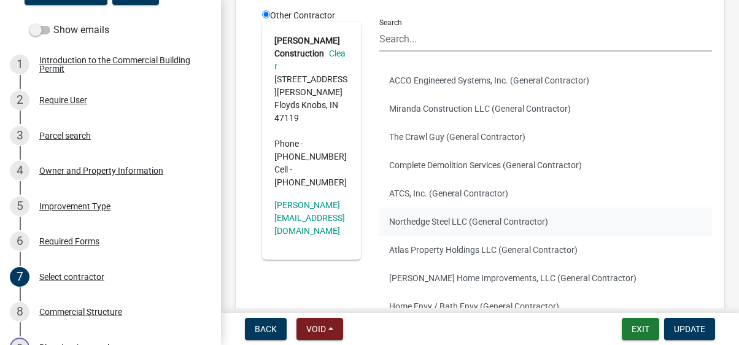
click at [683, 212] on button "Northedge Steel LLC (General Contractor)" at bounding box center [545, 222] width 333 height 28
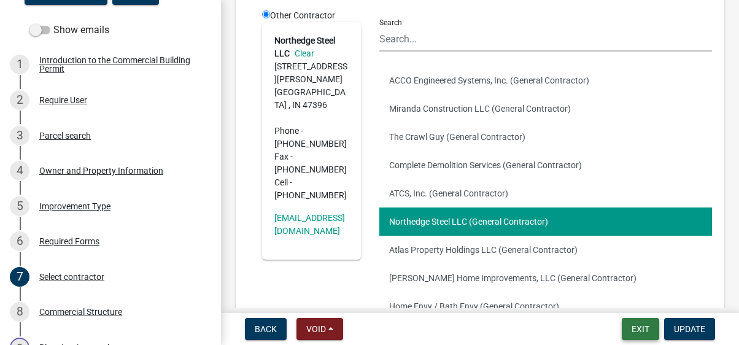
click at [640, 327] on button "Exit" at bounding box center [640, 329] width 37 height 22
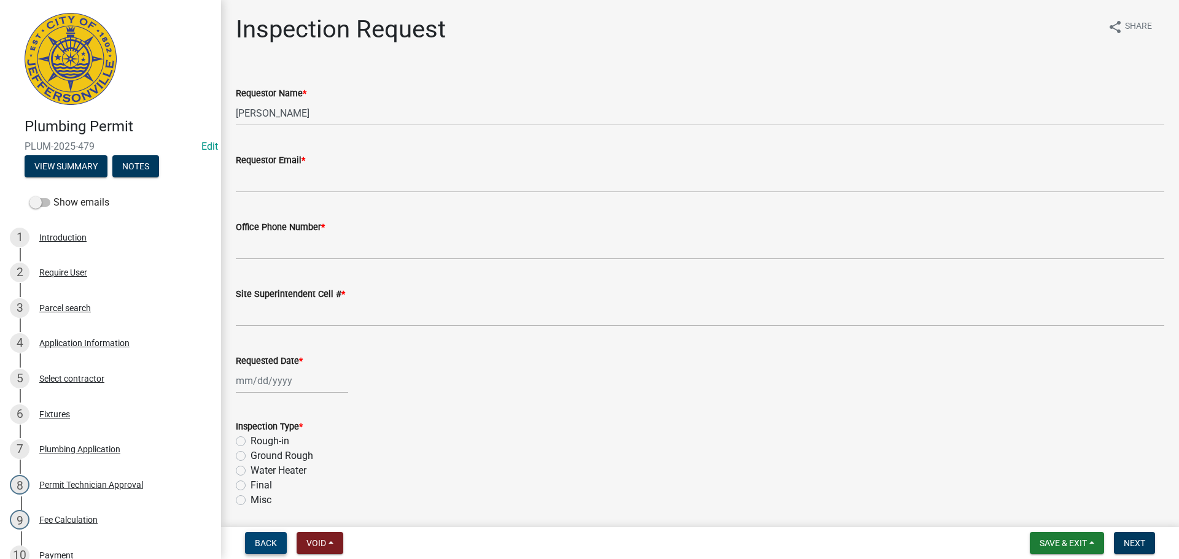
click at [262, 545] on span "Back" at bounding box center [266, 544] width 22 height 10
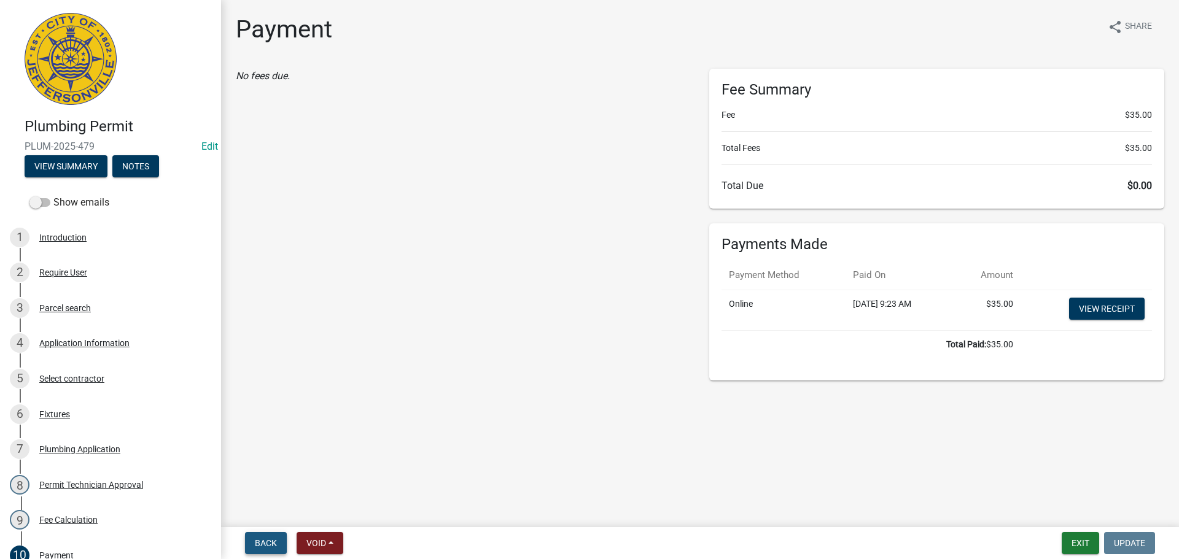
click at [262, 545] on span "Back" at bounding box center [266, 544] width 22 height 10
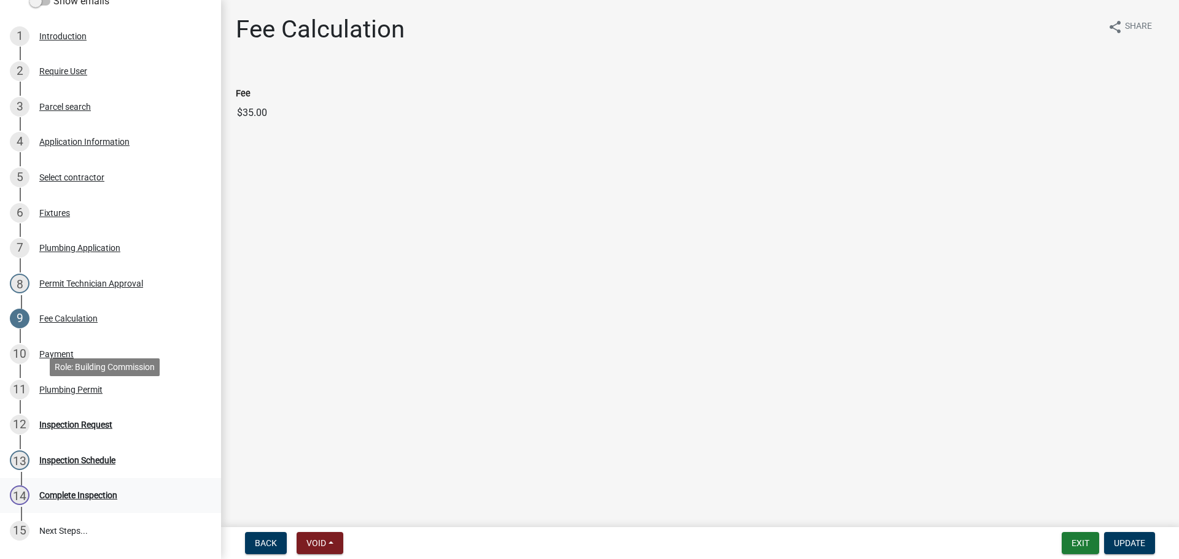
scroll to position [246, 0]
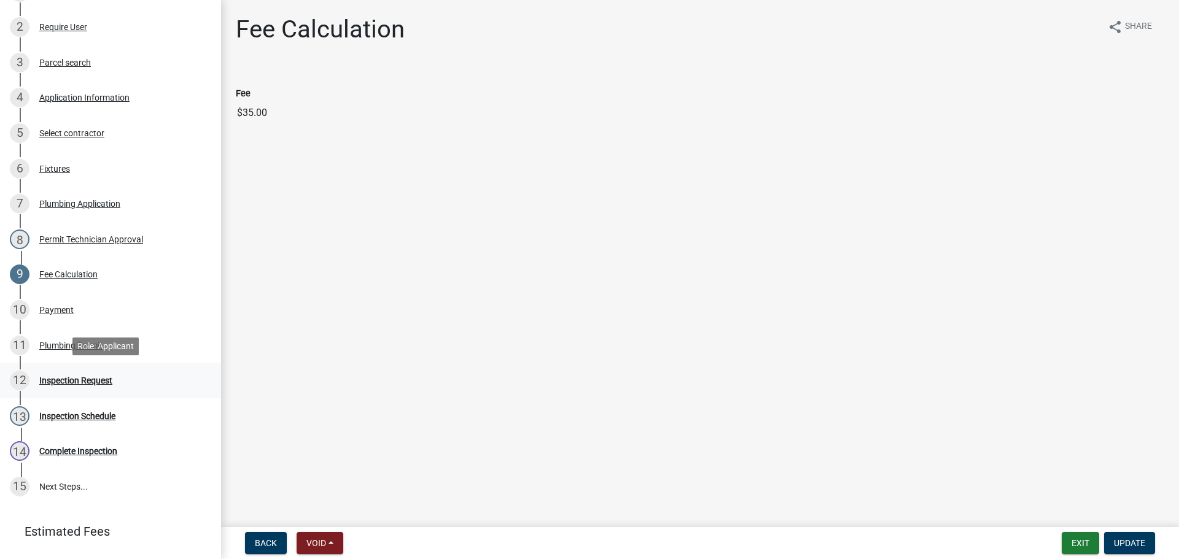
click at [71, 380] on div "Inspection Request" at bounding box center [75, 380] width 73 height 9
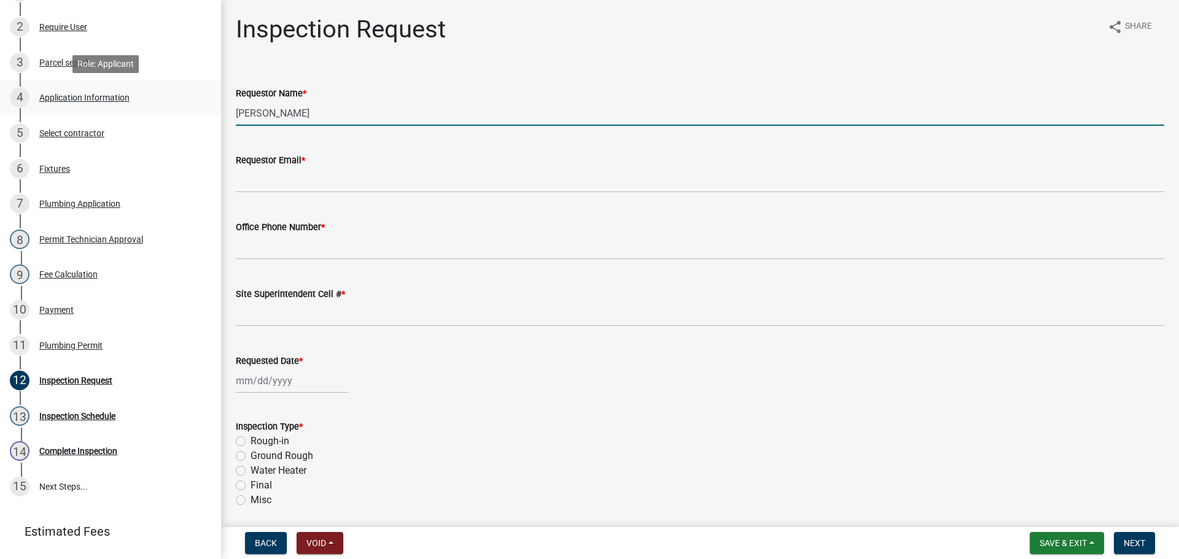
drag, startPoint x: 343, startPoint y: 117, endPoint x: 184, endPoint y: 113, distance: 159.1
click at [184, 113] on div "Plumbing Permit PLUM-2025-479 Edit View Summary Notes Show emails 1 Introductio…" at bounding box center [589, 279] width 1179 height 559
type input "Michael"
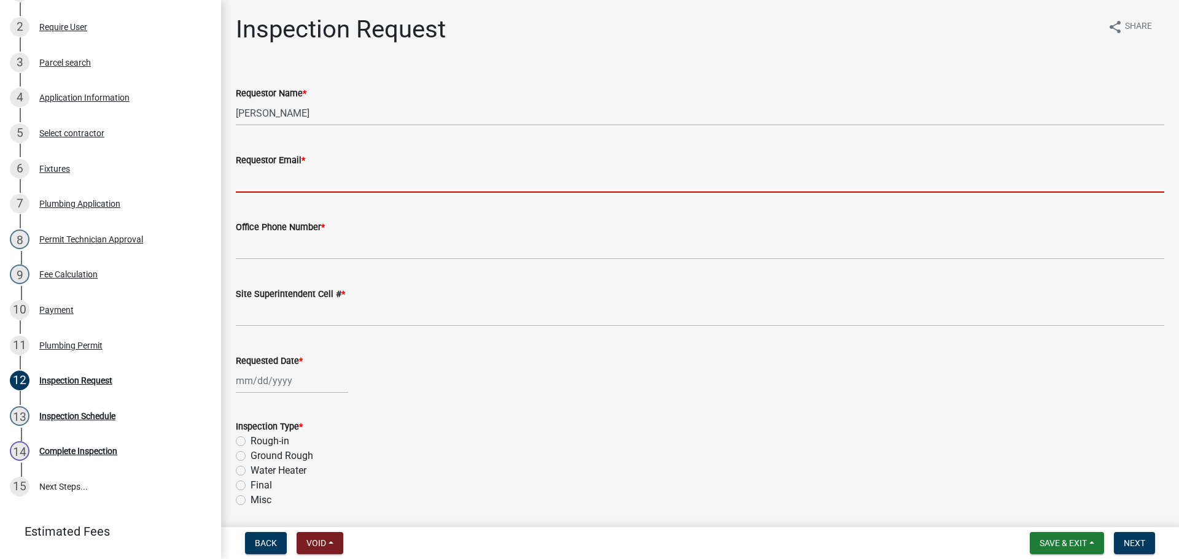
click at [306, 182] on input "Requestor Email *" at bounding box center [700, 180] width 928 height 25
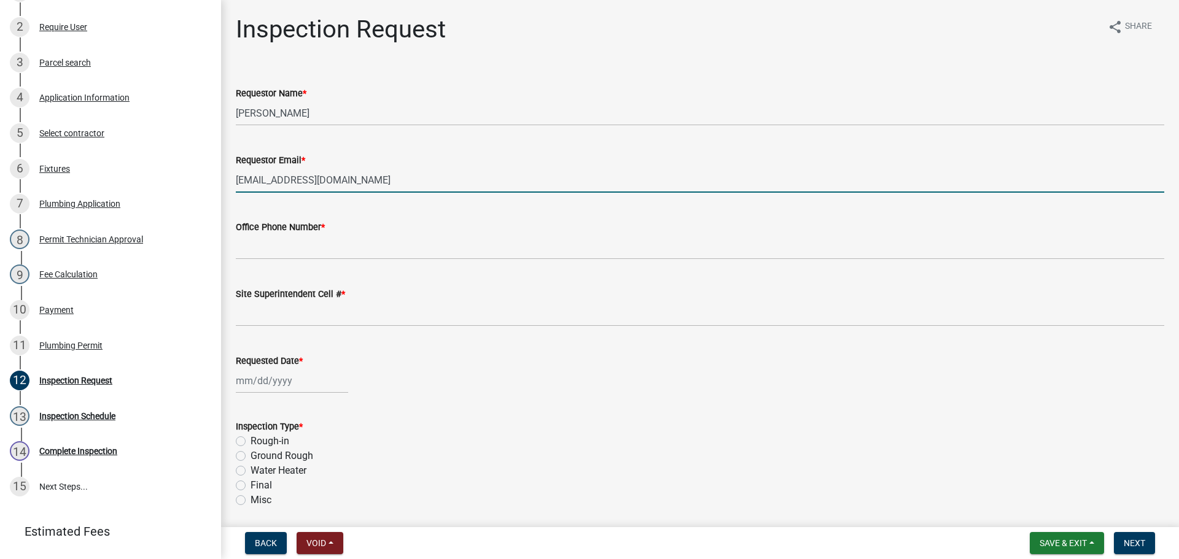
type input "lmills@cityofjeff.net"
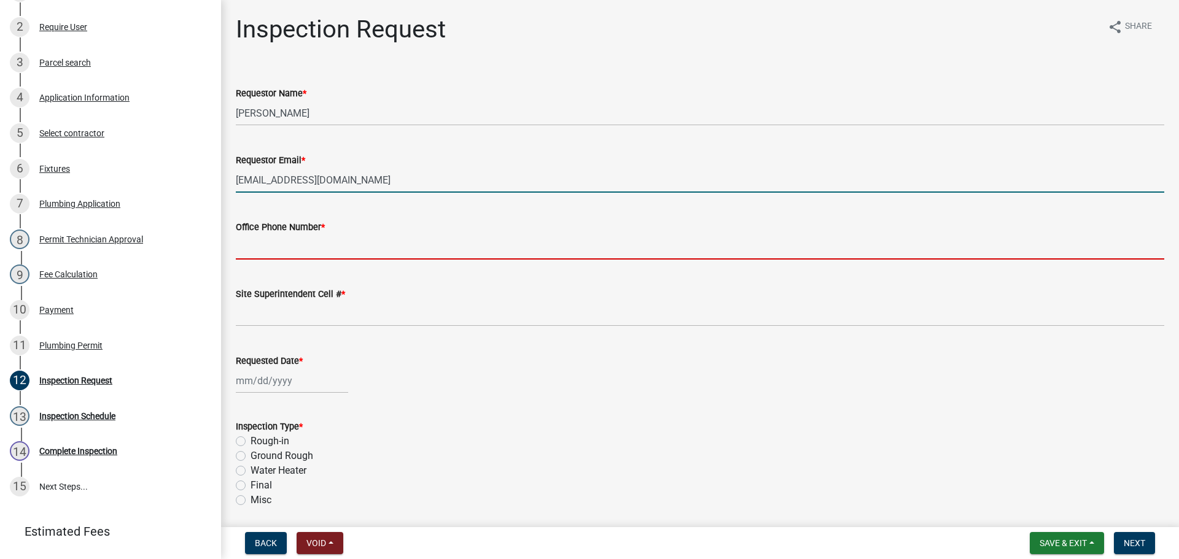
click at [359, 239] on input "Office Phone Number *" at bounding box center [700, 247] width 928 height 25
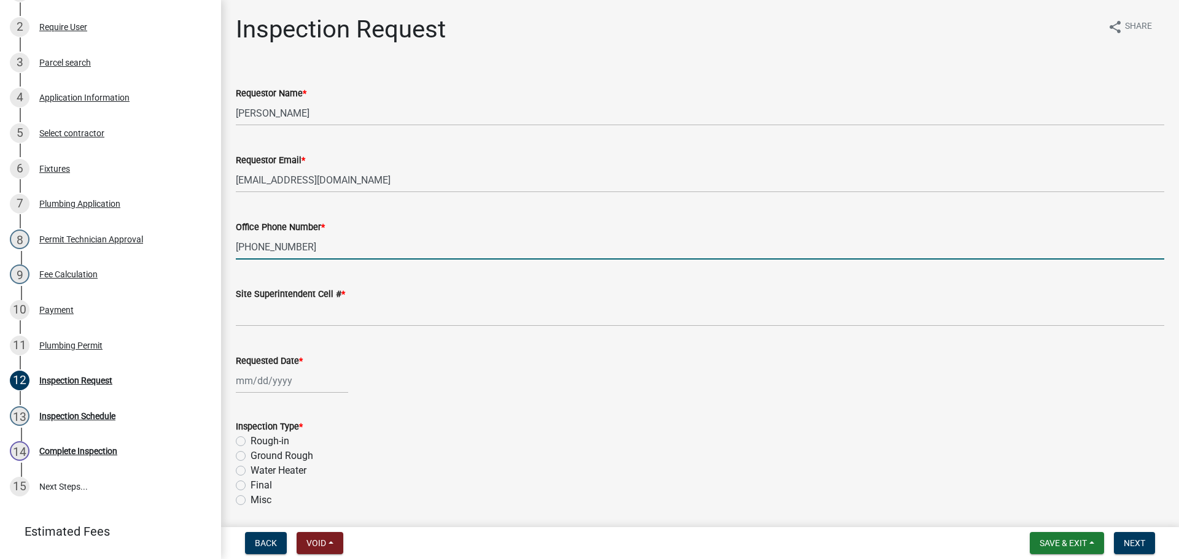
type input "812-218-0445"
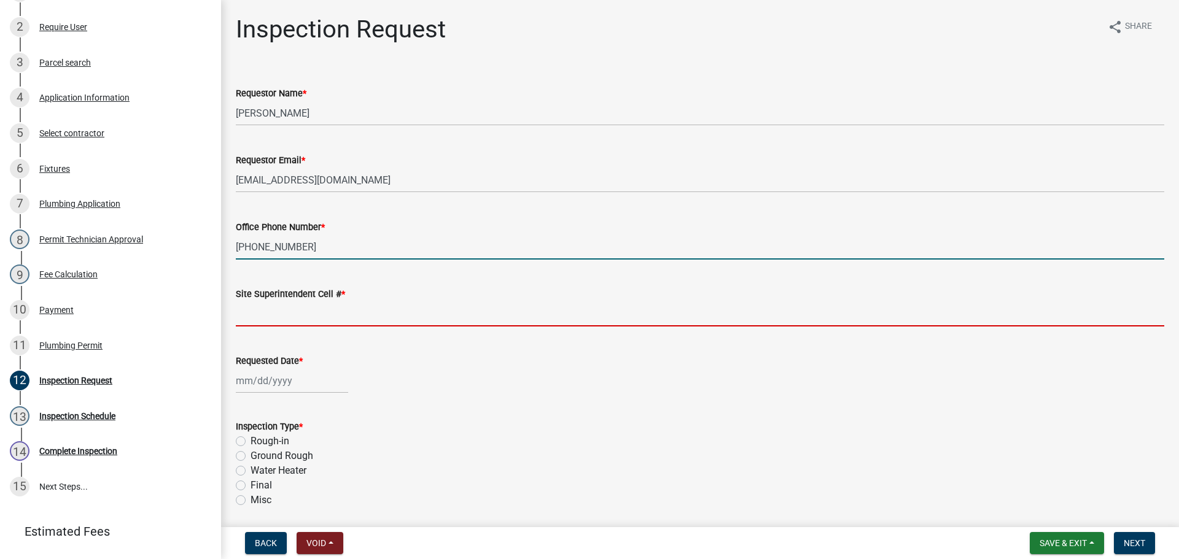
click at [332, 308] on input "Site Superintendent Cell # *" at bounding box center [700, 313] width 928 height 25
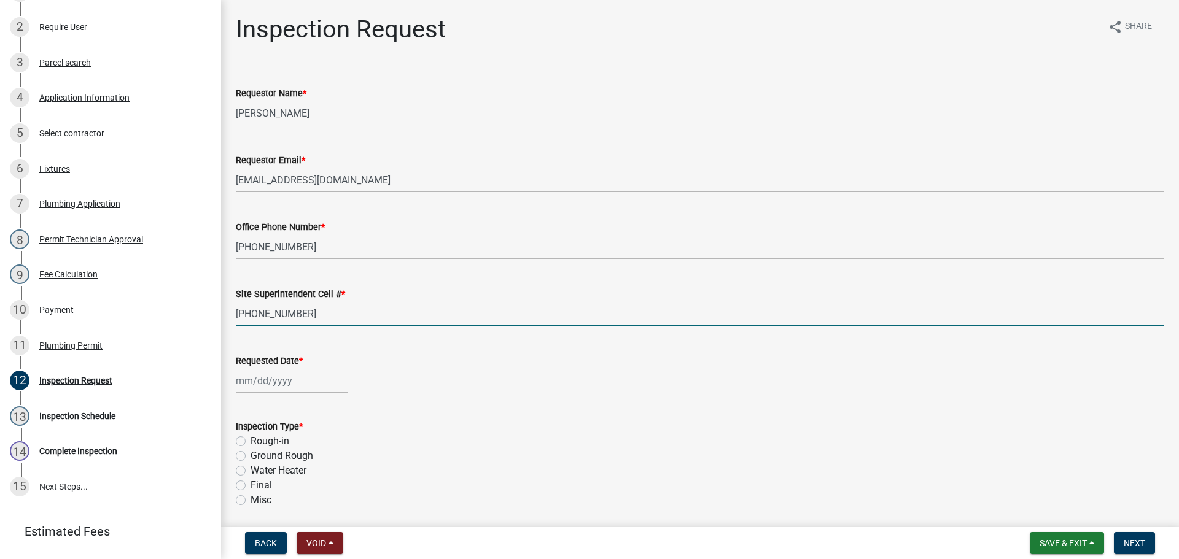
type input "812-218-0445"
select select "9"
select select "2025"
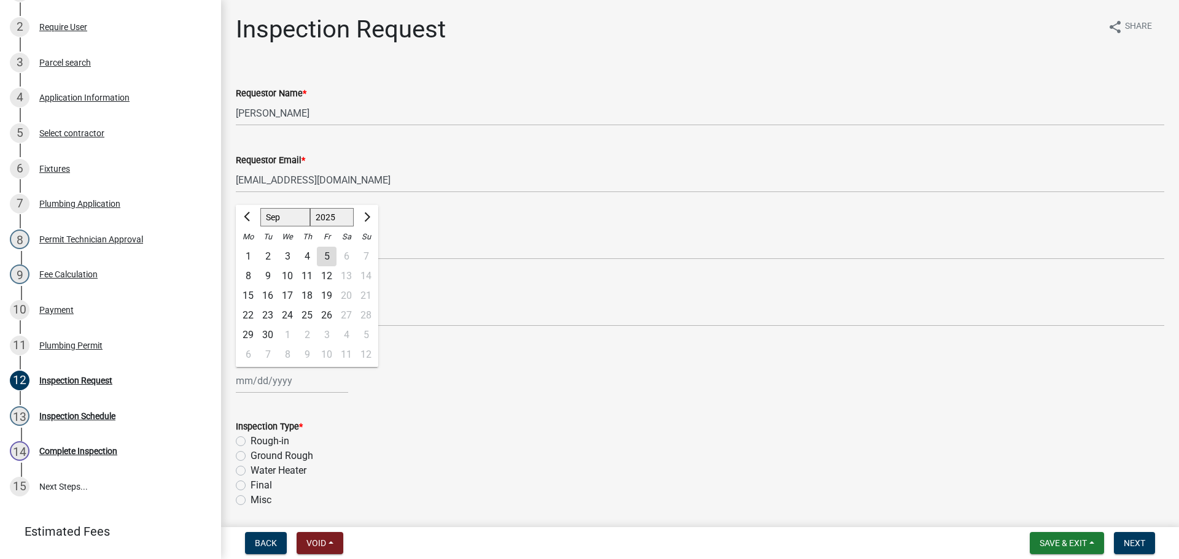
click at [321, 378] on div "Jan Feb Mar Apr May Jun Jul Aug Sep Oct Nov Dec 1525 1526 1527 1528 1529 1530 1…" at bounding box center [292, 380] width 112 height 25
click at [252, 278] on div "8" at bounding box center [248, 276] width 20 height 20
type input "09/08/2025"
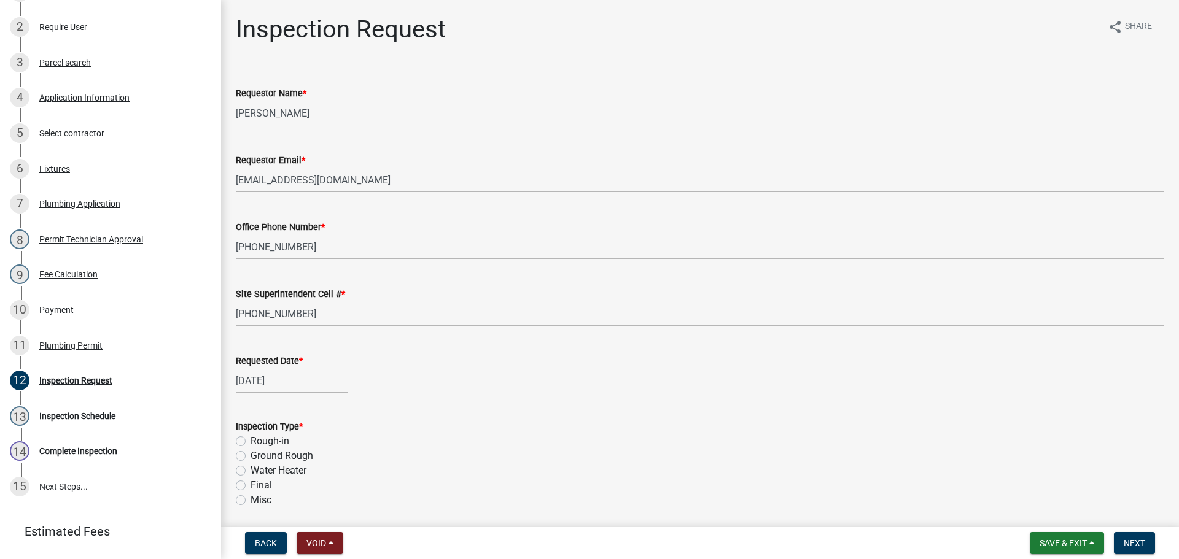
click at [251, 472] on label "Water Heater" at bounding box center [279, 471] width 56 height 15
click at [251, 472] on input "Water Heater" at bounding box center [255, 468] width 8 height 8
radio input "true"
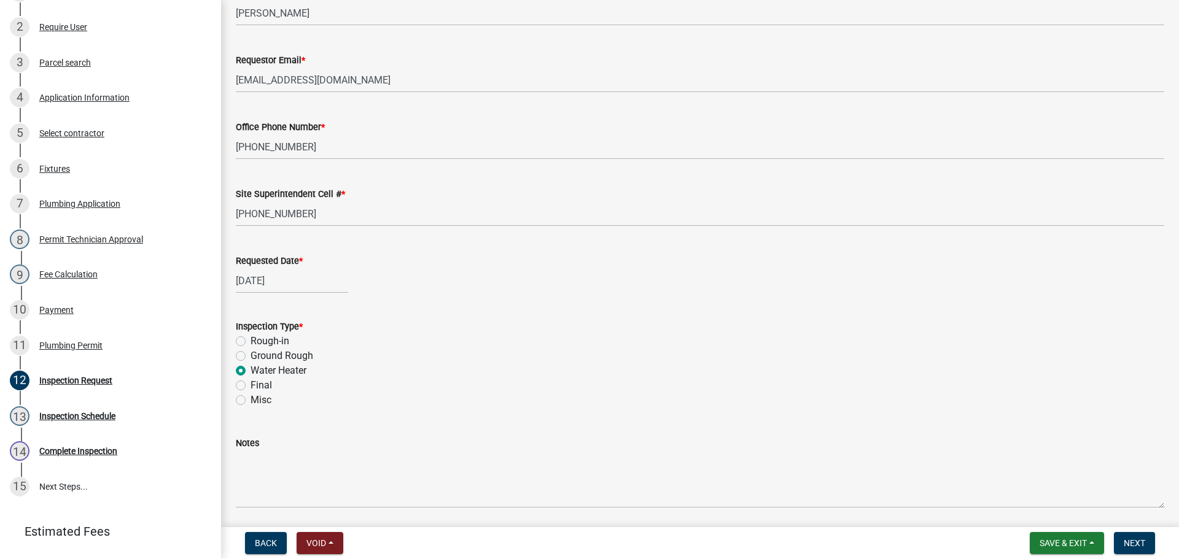
scroll to position [144, 0]
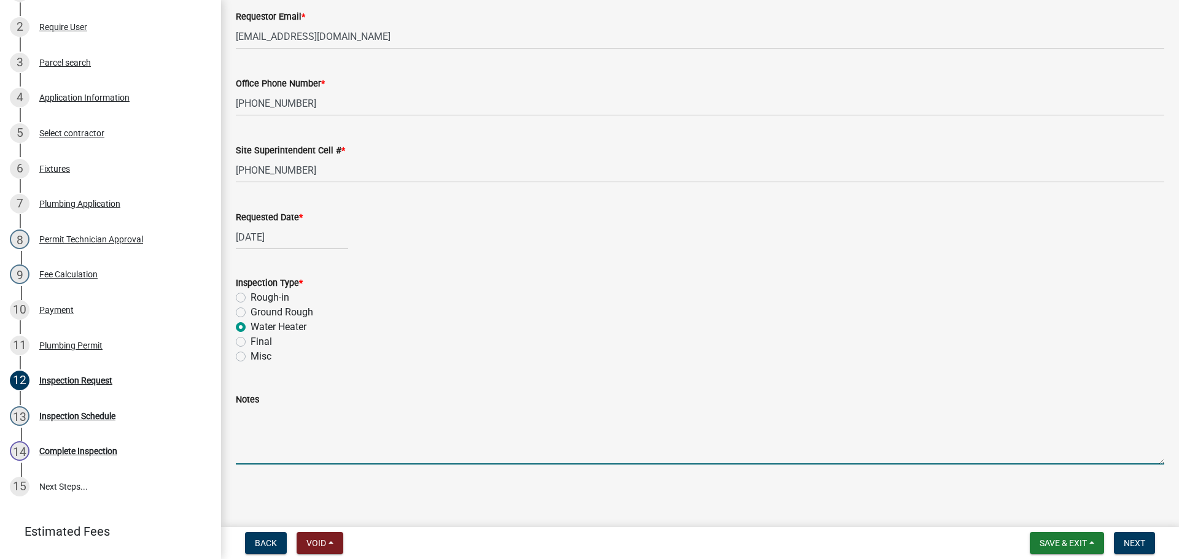
click at [286, 440] on textarea "Notes" at bounding box center [700, 436] width 928 height 58
type textarea "Michael is the homeowner and will be there between 9:30 and 10:00"
click at [1127, 540] on span "Next" at bounding box center [1134, 544] width 21 height 10
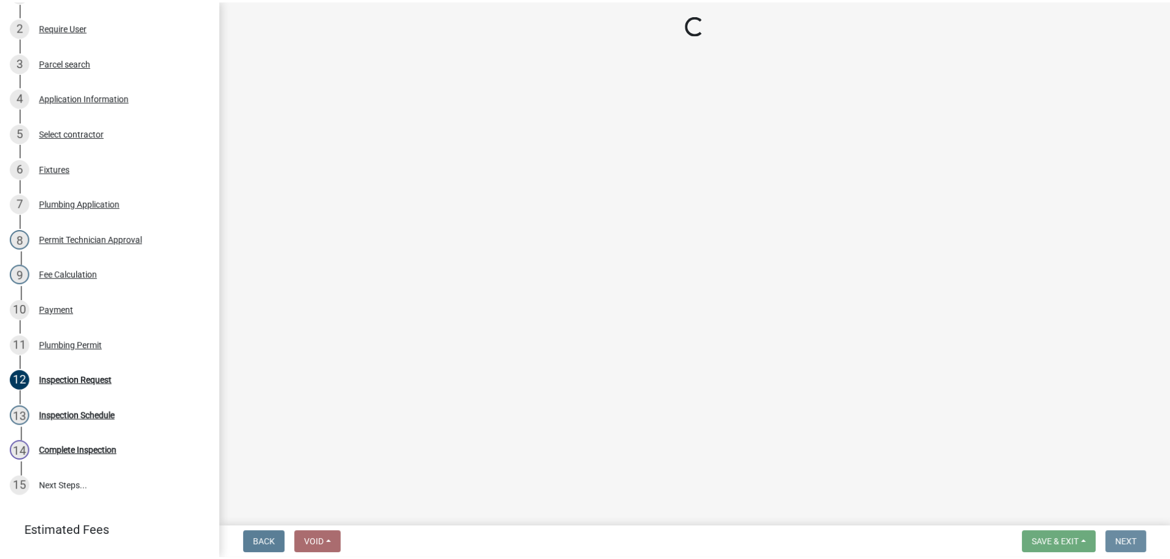
scroll to position [0, 0]
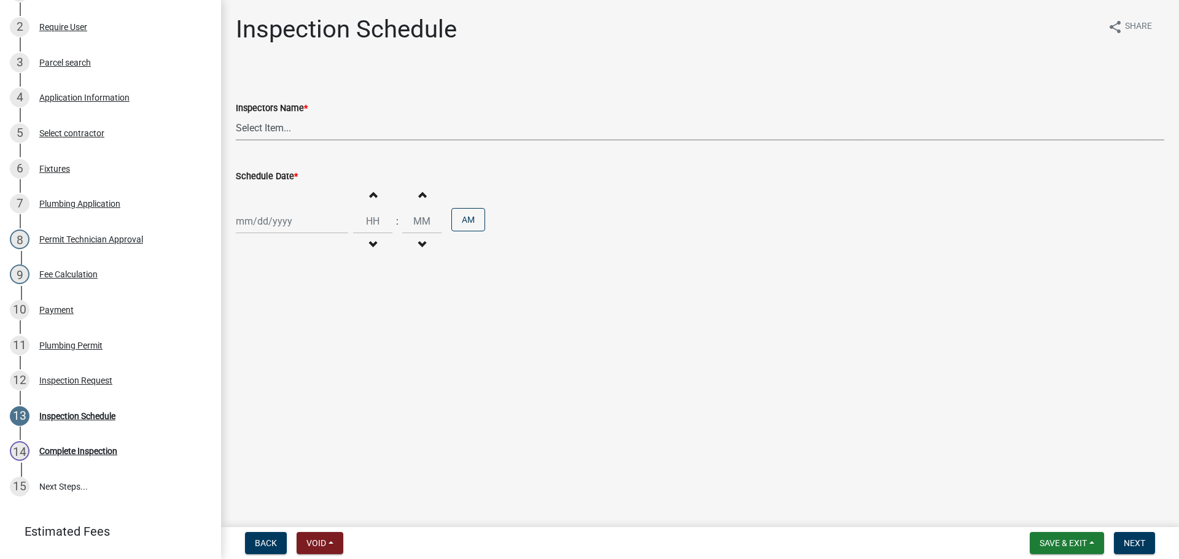
click at [350, 128] on select "Select Item... jramsey (Jeremy Ramsey) MaryFrey (Mary Frey) mkruer (Mike Kruer)…" at bounding box center [700, 127] width 928 height 25
select select "13c97fbc-c819-4cee-844a-0db3d3c4db95"
click at [236, 115] on select "Select Item... jramsey (Jeremy Ramsey) MaryFrey (Mary Frey) mkruer (Mike Kruer)…" at bounding box center [700, 127] width 928 height 25
click at [307, 223] on div at bounding box center [292, 221] width 112 height 25
select select "9"
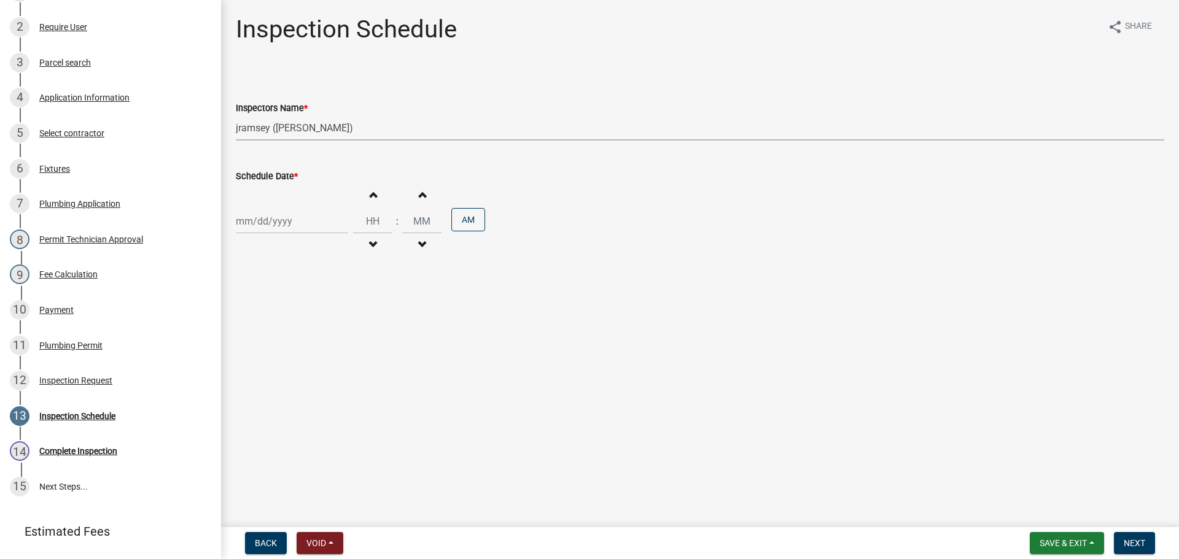
select select "2025"
click at [247, 306] on div "8" at bounding box center [248, 307] width 20 height 20
type input "09/08/2025"
click at [360, 216] on input "Hours" at bounding box center [372, 221] width 39 height 25
type input "09"
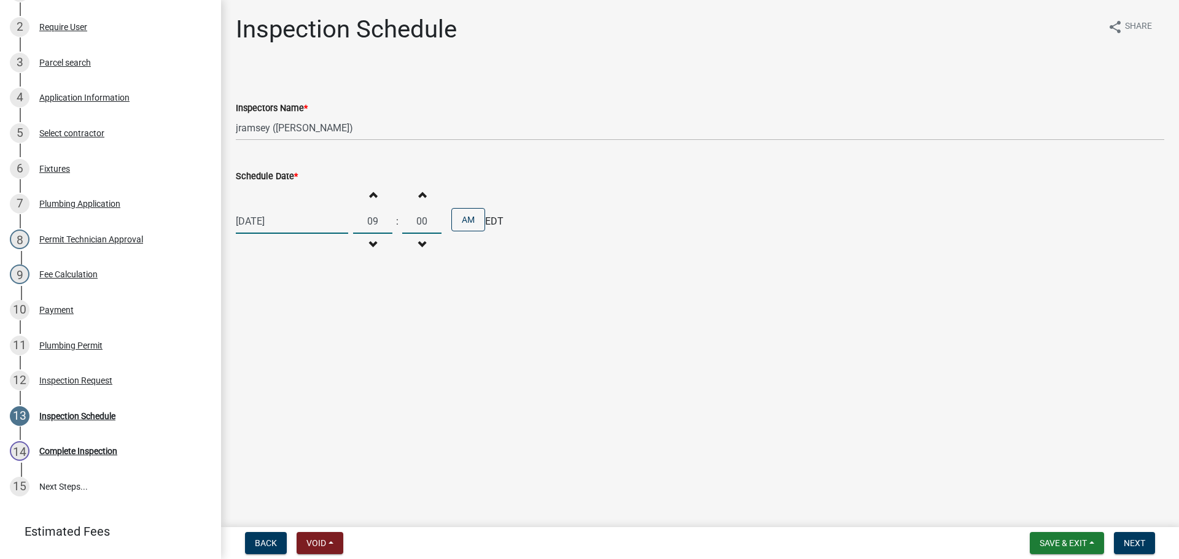
click at [418, 218] on input "00" at bounding box center [421, 221] width 39 height 25
click at [410, 215] on input "00" at bounding box center [421, 221] width 39 height 25
click at [392, 214] on div ":" at bounding box center [397, 221] width 10 height 15
drag, startPoint x: 380, startPoint y: 300, endPoint x: 376, endPoint y: 276, distance: 24.2
click at [380, 300] on main "Inspection Schedule share Share Inspectors Name * Select Item... jramsey (Jerem…" at bounding box center [700, 261] width 958 height 523
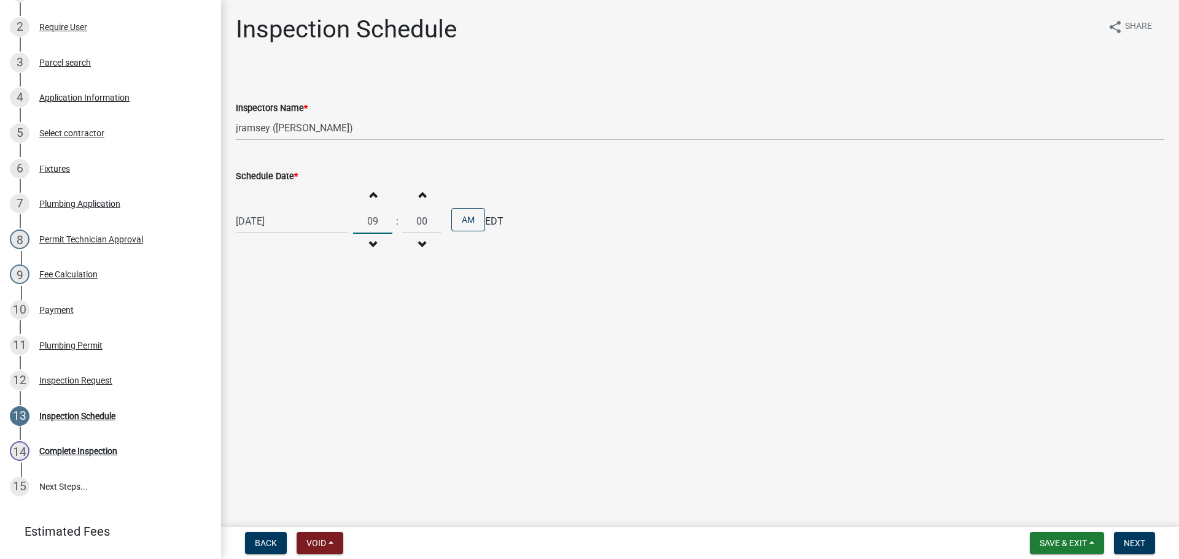
click at [376, 218] on input "09" at bounding box center [372, 221] width 39 height 25
click at [368, 227] on input "09" at bounding box center [372, 221] width 39 height 25
click at [419, 195] on span "button" at bounding box center [422, 195] width 6 height 10
click at [419, 193] on span "button" at bounding box center [422, 195] width 6 height 10
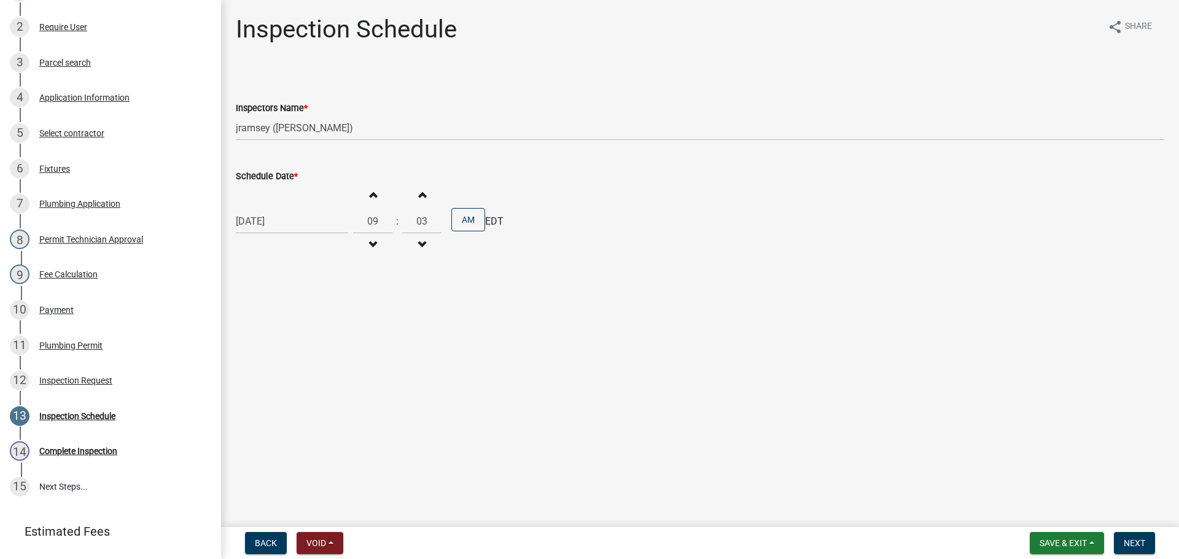
click at [419, 193] on span "button" at bounding box center [422, 195] width 6 height 10
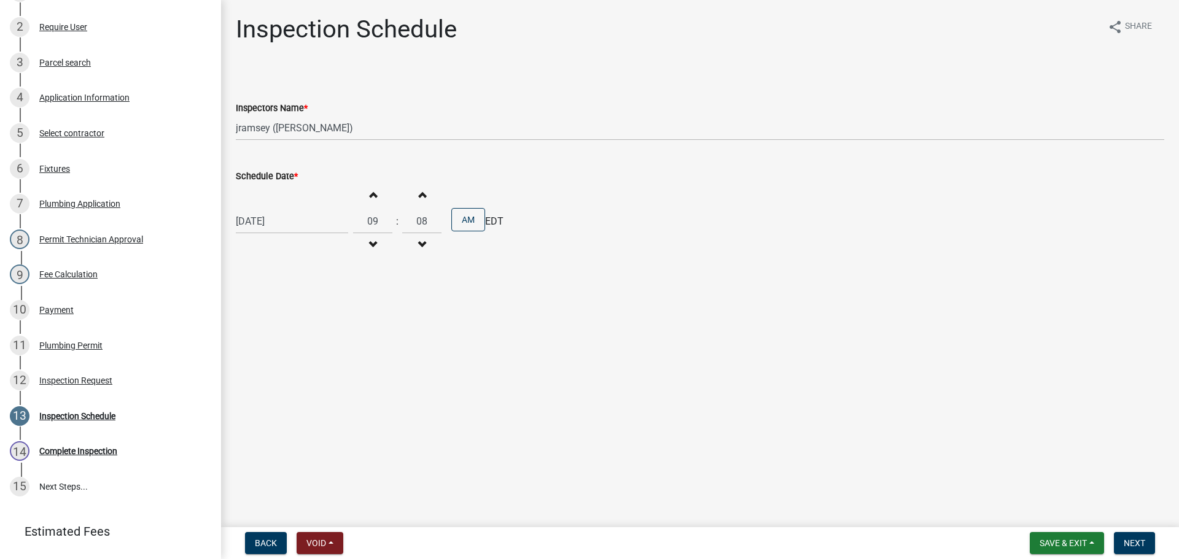
click at [419, 193] on span "button" at bounding box center [422, 195] width 6 height 10
click at [419, 196] on span "button" at bounding box center [422, 195] width 6 height 10
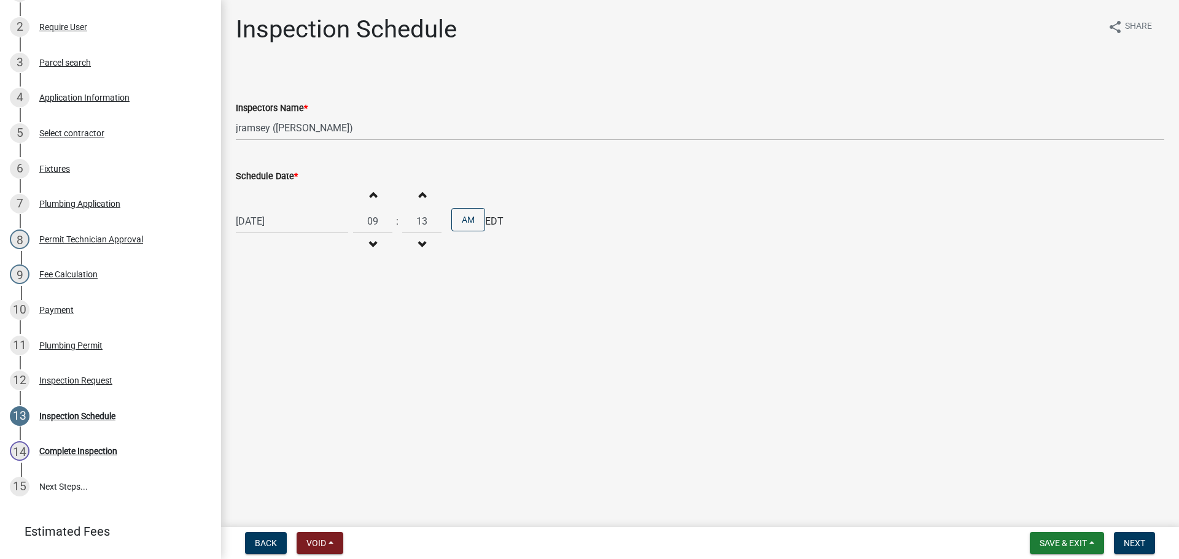
click at [419, 196] on span "button" at bounding box center [422, 195] width 6 height 10
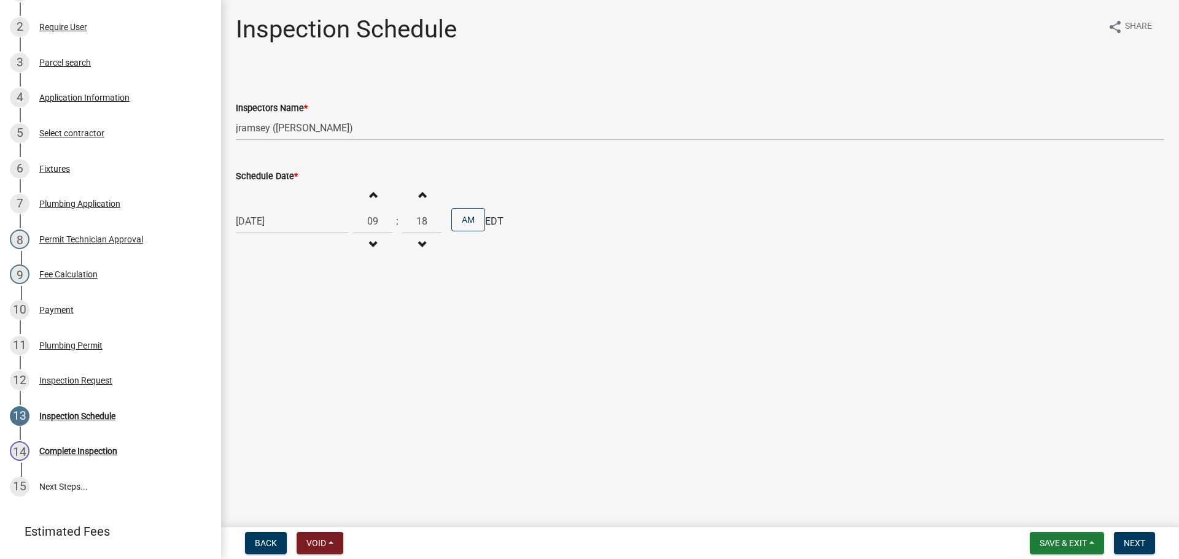
click at [419, 196] on span "button" at bounding box center [422, 195] width 6 height 10
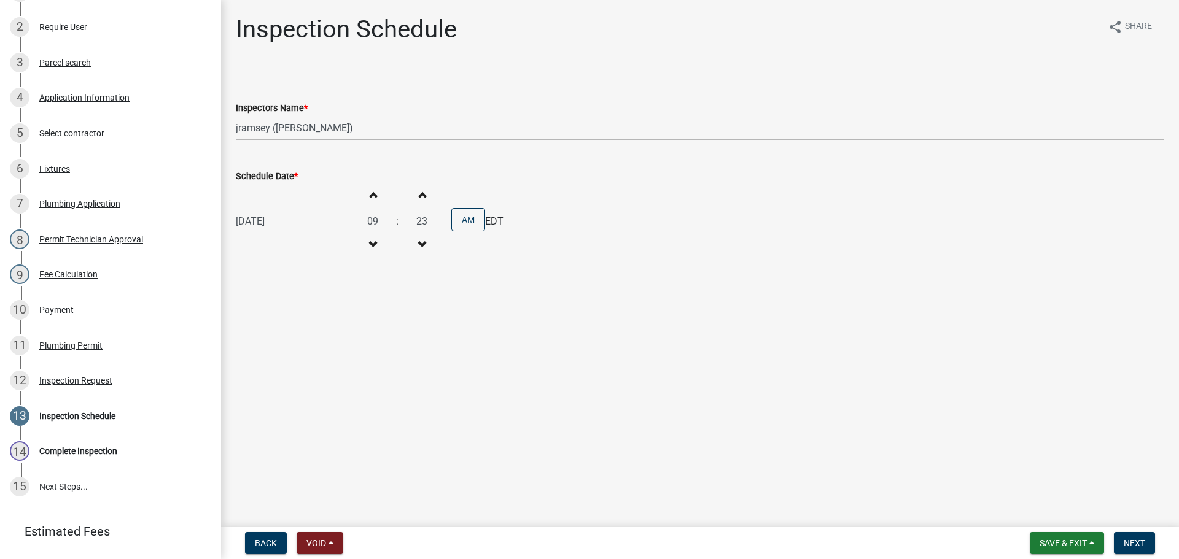
click at [419, 196] on span "button" at bounding box center [422, 195] width 6 height 10
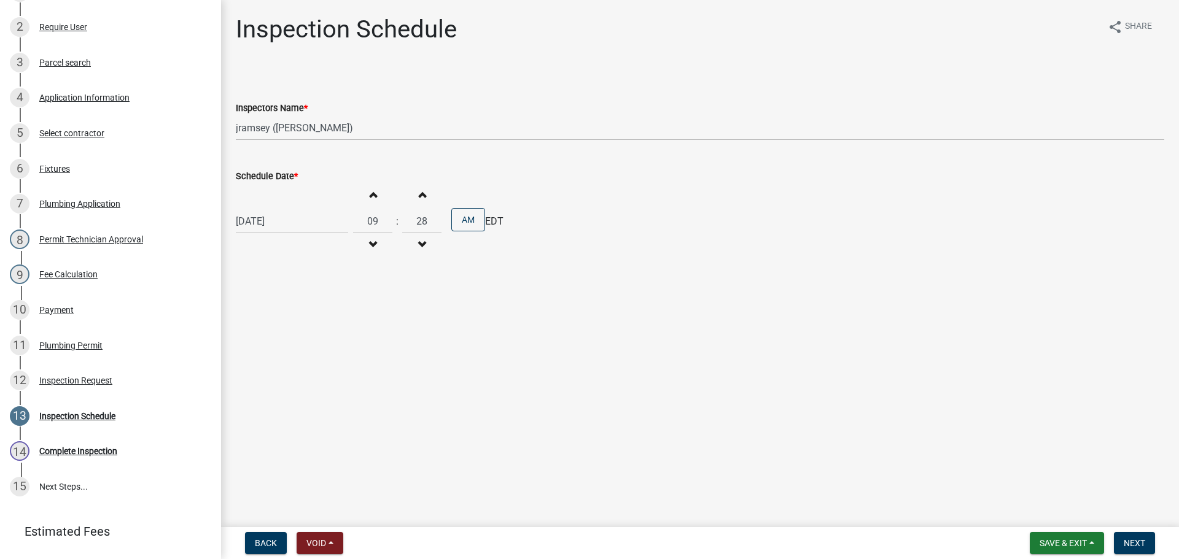
click at [419, 196] on span "button" at bounding box center [422, 195] width 6 height 10
type input "30"
click at [469, 262] on wm-data-entity-input "Schedule Date * 09/08/2025 Increment hours 09 Decrement hours : Increment minut…" at bounding box center [700, 211] width 928 height 119
click at [1134, 543] on span "Next" at bounding box center [1134, 544] width 21 height 10
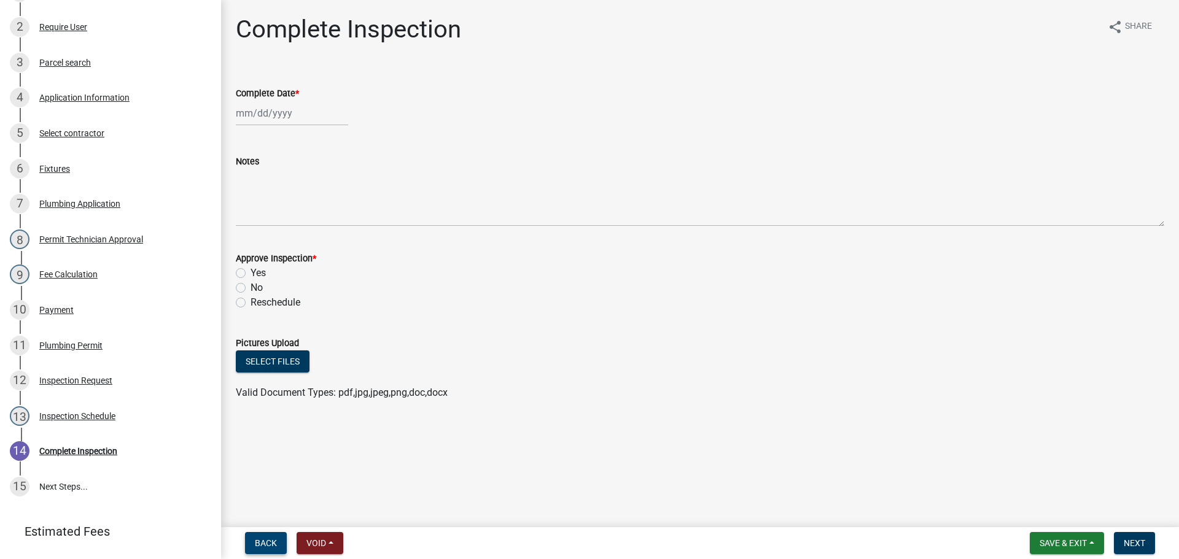
click at [266, 541] on span "Back" at bounding box center [266, 544] width 22 height 10
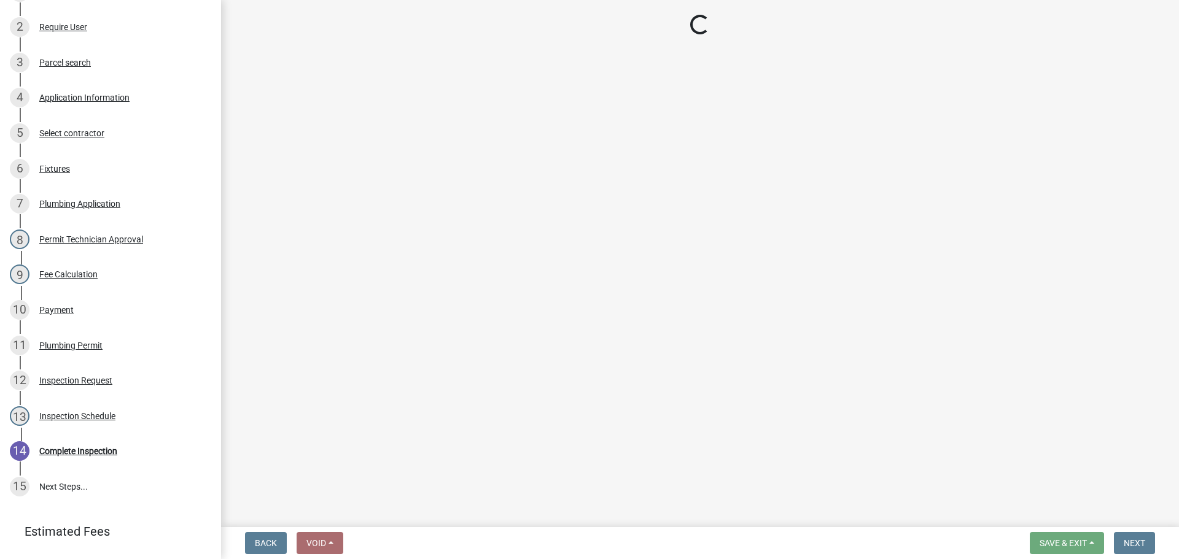
select select "13c97fbc-c819-4cee-844a-0db3d3c4db95"
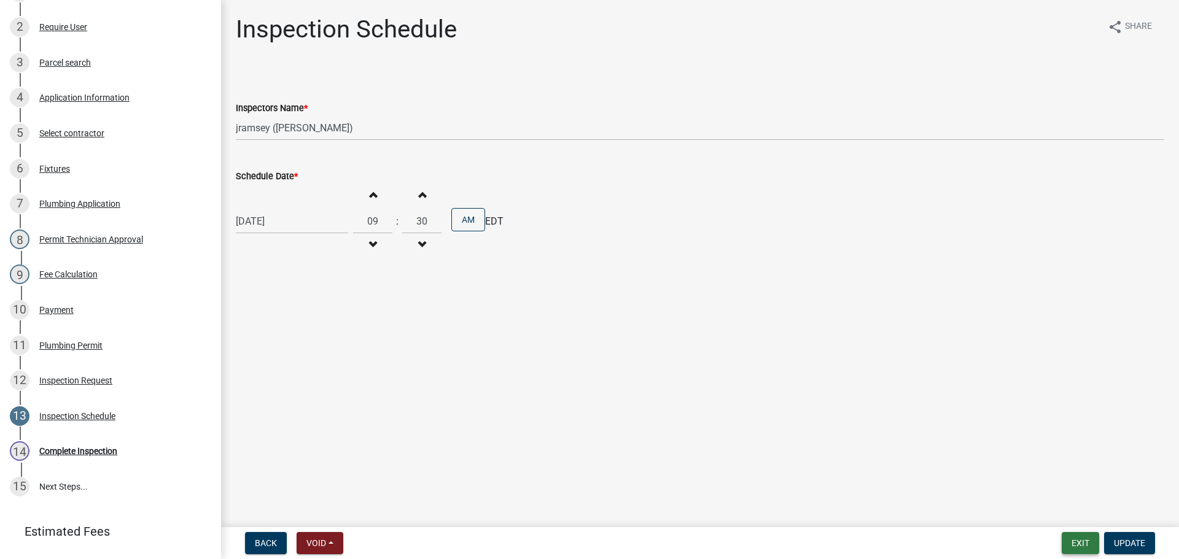
click at [1080, 547] on button "Exit" at bounding box center [1080, 543] width 37 height 22
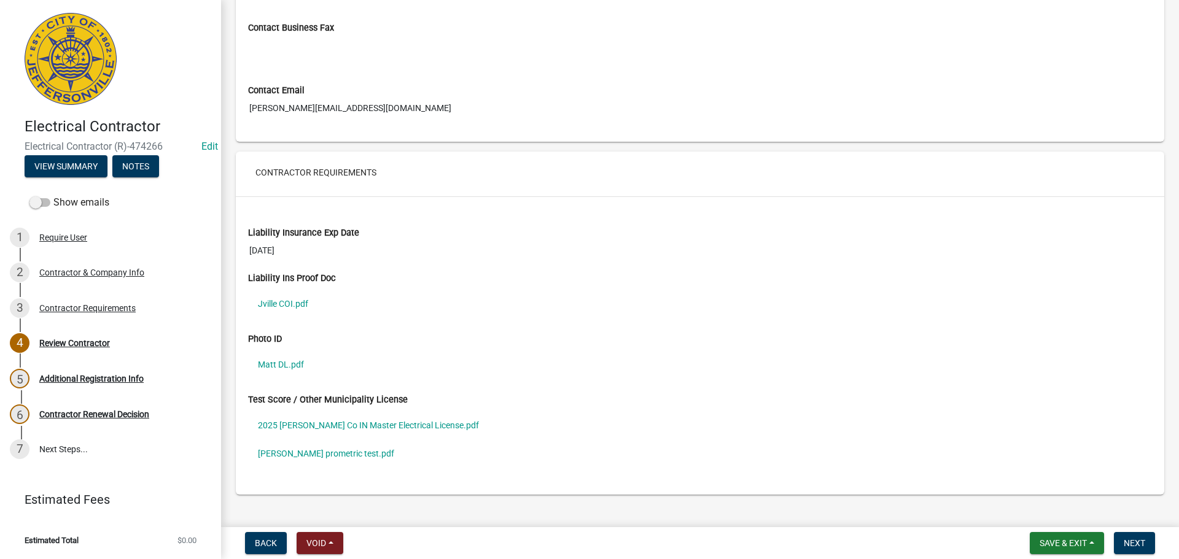
scroll to position [831, 0]
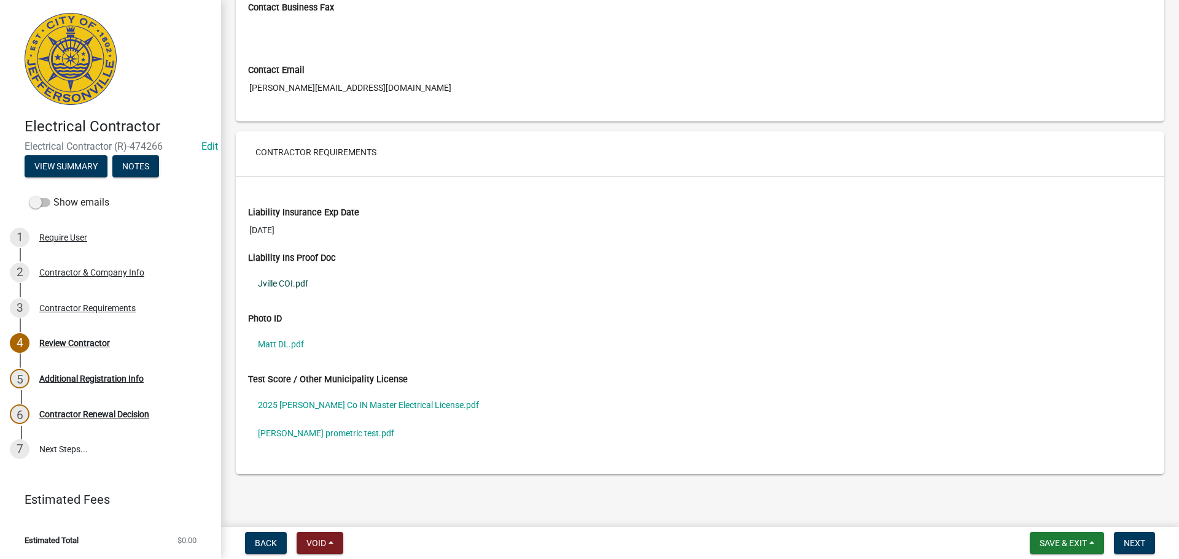
click at [292, 283] on link "Jville COI.pdf" at bounding box center [700, 284] width 904 height 28
click at [281, 343] on link "Matt DL.pdf" at bounding box center [700, 344] width 904 height 28
click at [305, 405] on link "2025 [PERSON_NAME] Co IN Master Electrical License.pdf" at bounding box center [700, 405] width 904 height 28
click at [319, 435] on link "[PERSON_NAME] prometric test.pdf" at bounding box center [700, 433] width 904 height 28
click at [1138, 546] on span "Next" at bounding box center [1134, 544] width 21 height 10
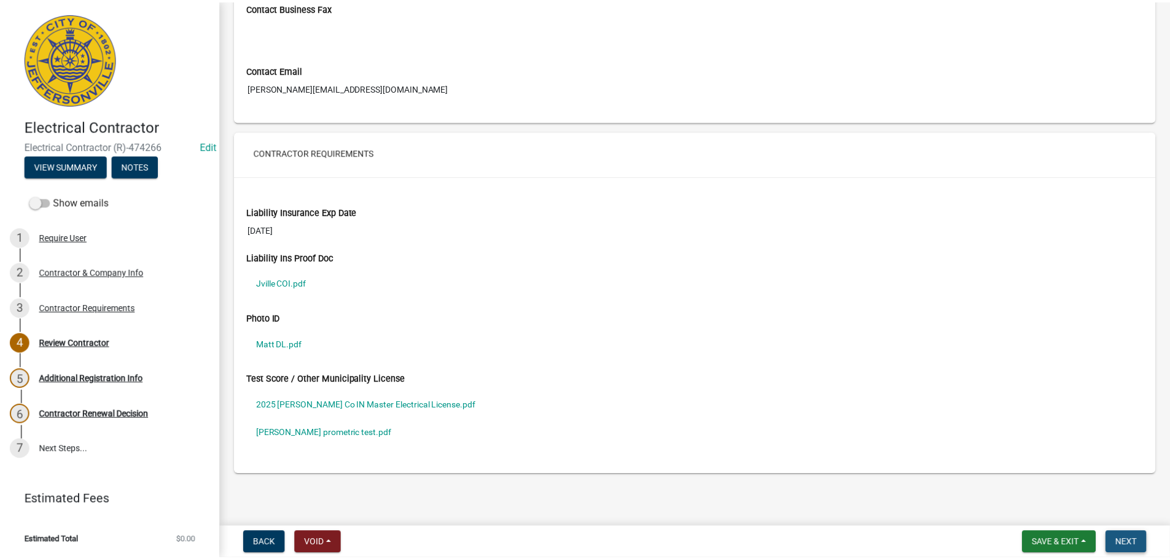
scroll to position [0, 0]
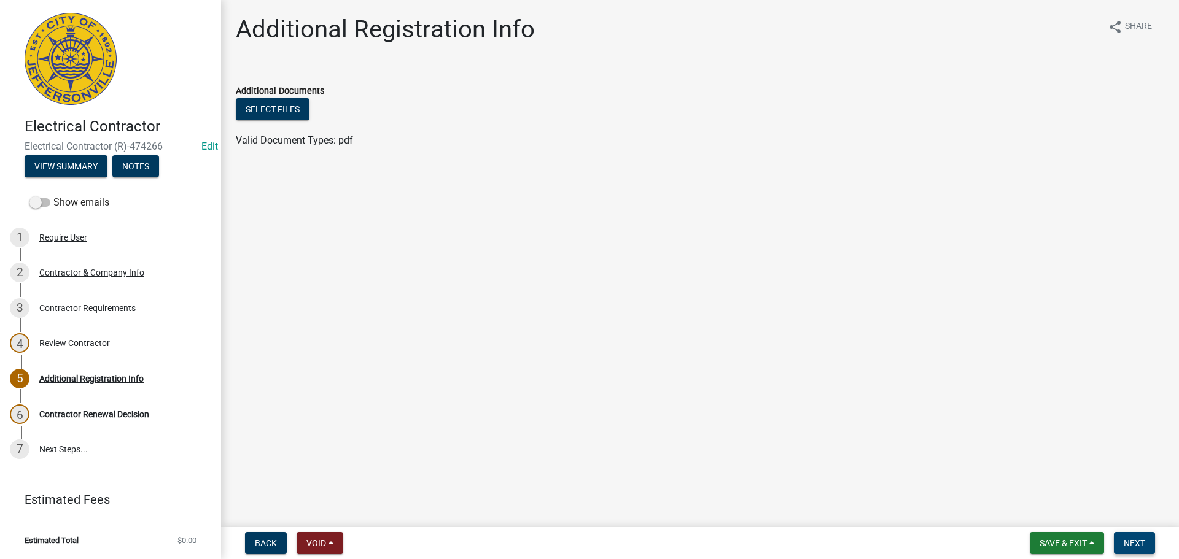
click at [1138, 546] on span "Next" at bounding box center [1134, 544] width 21 height 10
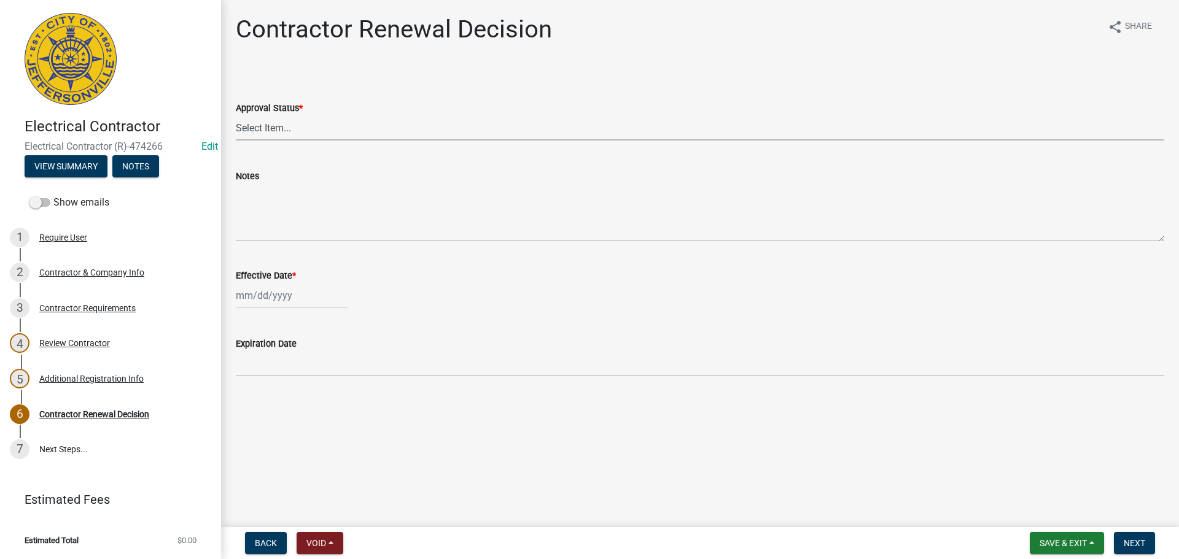
click at [311, 124] on select "Select Item... Approved Denied" at bounding box center [700, 127] width 928 height 25
click at [236, 115] on select "Select Item... Approved Denied" at bounding box center [700, 127] width 928 height 25
select select "30db8998-795d-4bbe-8e49-f1ade8865815"
select select "9"
select select "2025"
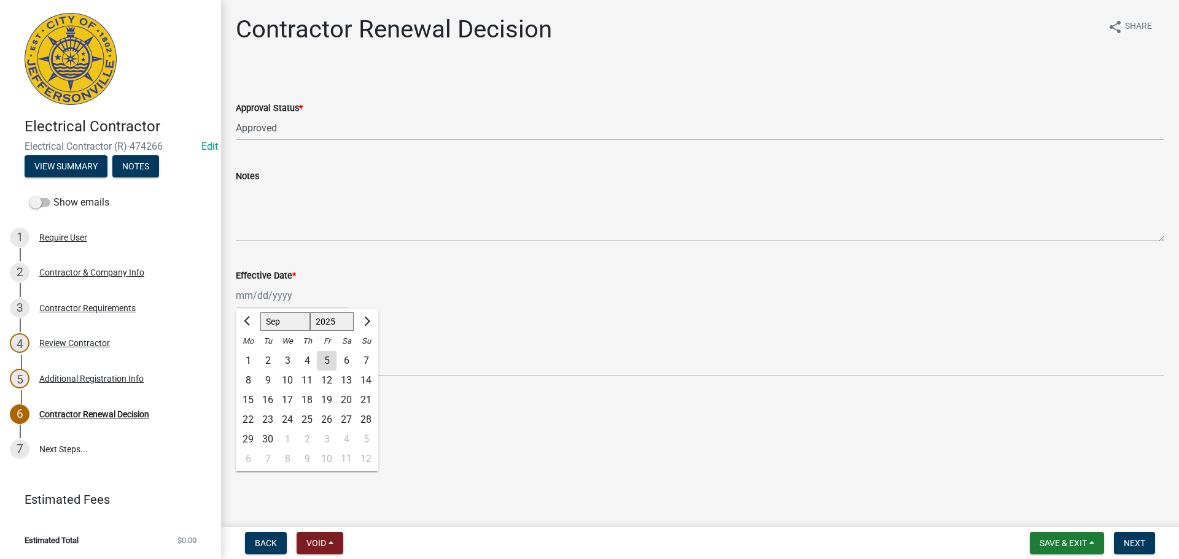
click at [305, 297] on div "[PERSON_NAME] Feb Mar Apr [PERSON_NAME][DATE] Oct Nov [DATE] 1526 1527 1528 152…" at bounding box center [292, 295] width 112 height 25
click at [329, 362] on div "5" at bounding box center [327, 361] width 20 height 20
type input "[DATE]"
click at [1128, 541] on span "Next" at bounding box center [1134, 544] width 21 height 10
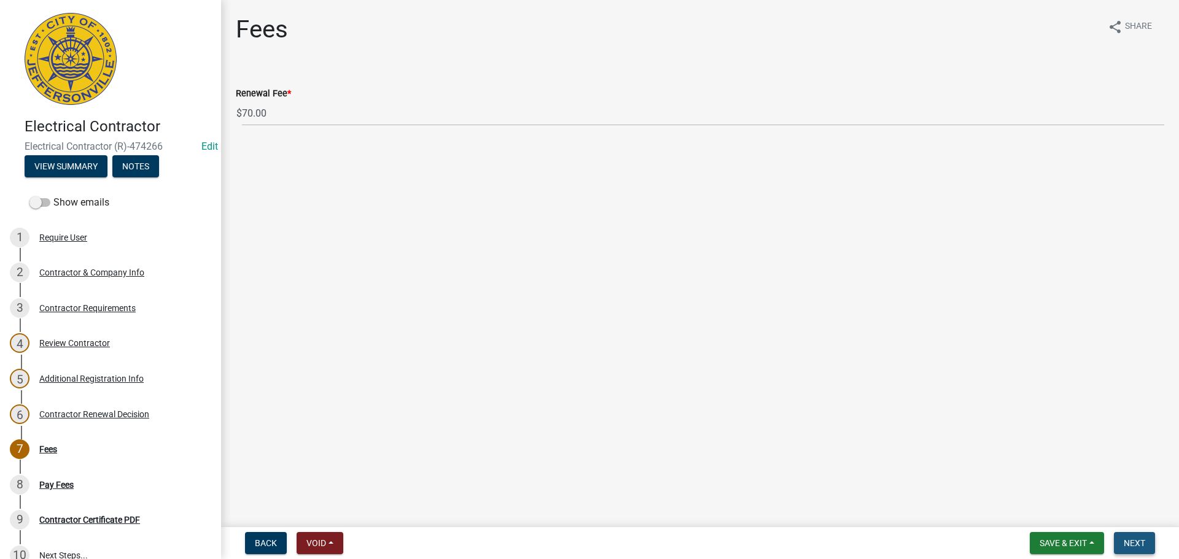
click at [1149, 544] on button "Next" at bounding box center [1134, 543] width 41 height 22
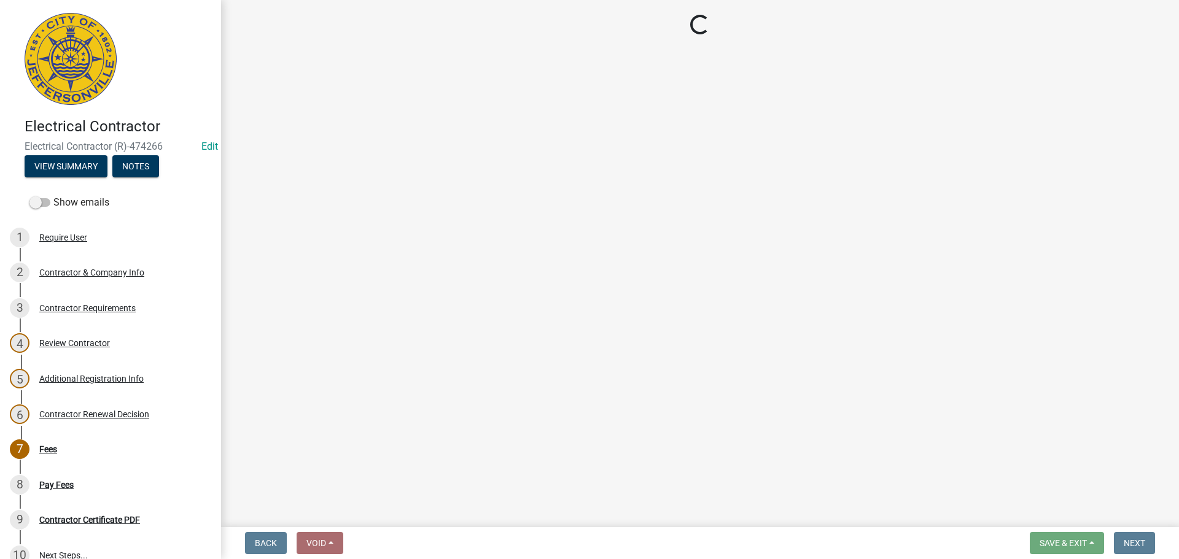
select select "3: 3"
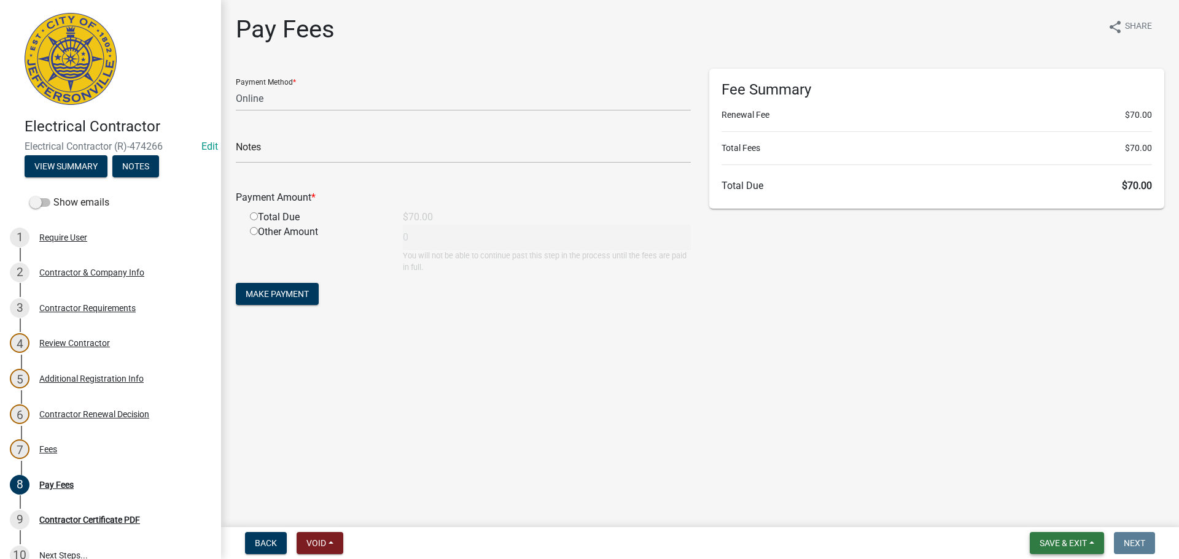
click at [1078, 537] on button "Save & Exit" at bounding box center [1067, 543] width 74 height 22
click at [1067, 508] on button "Save & Exit" at bounding box center [1055, 511] width 98 height 29
